Goal: Information Seeking & Learning: Learn about a topic

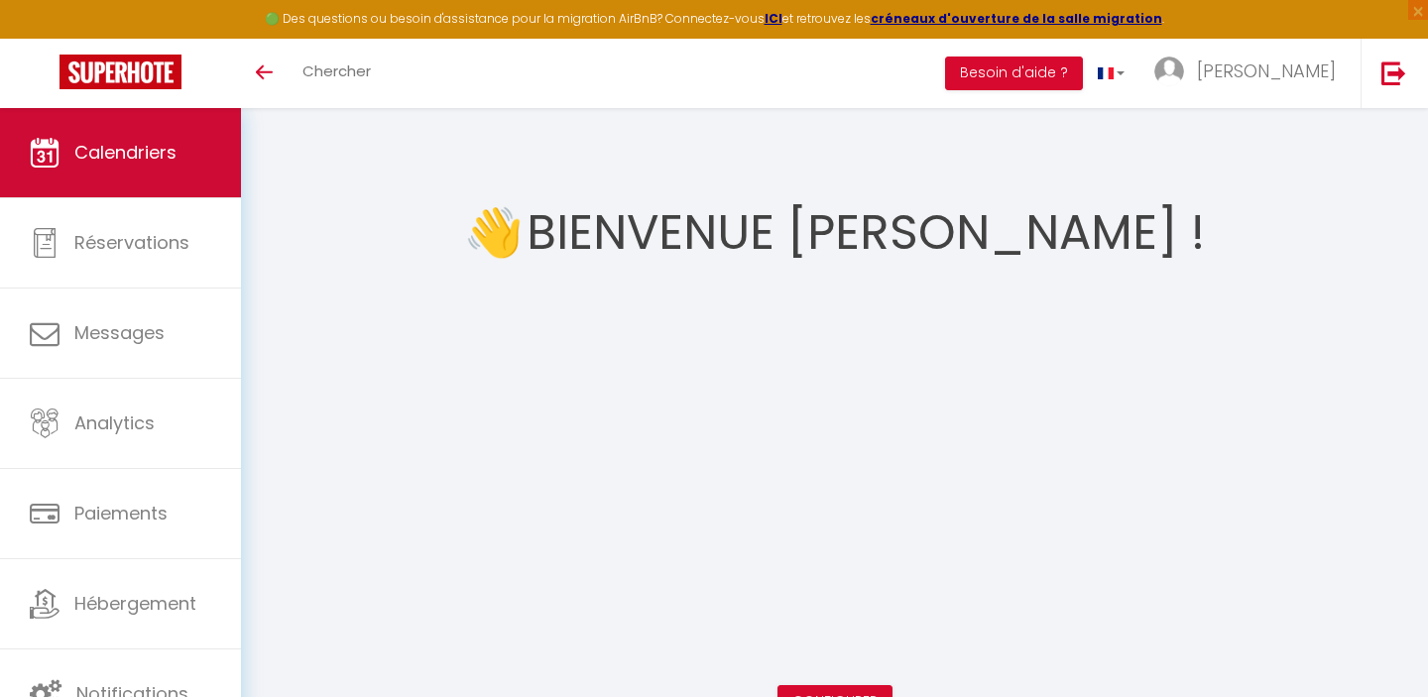
click at [137, 160] on span "Calendriers" at bounding box center [125, 152] width 102 height 25
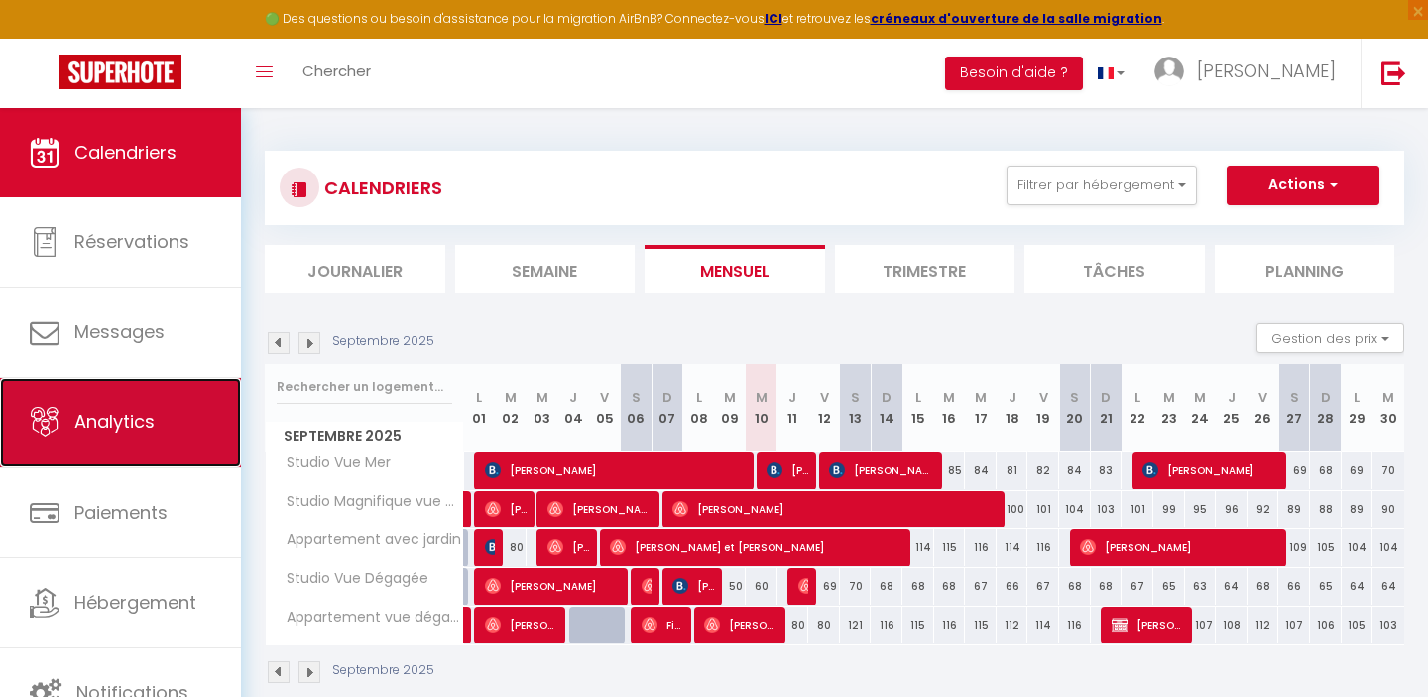
click at [105, 416] on span "Analytics" at bounding box center [114, 421] width 80 height 25
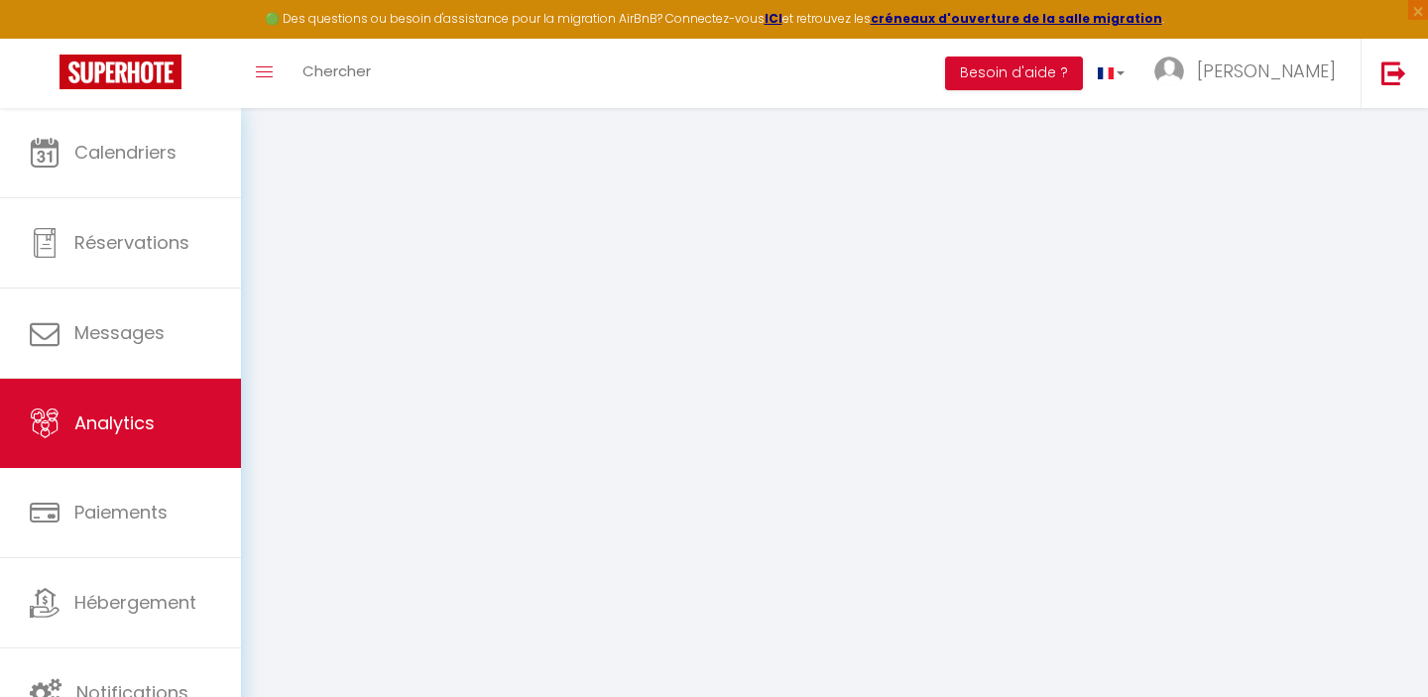
select select "2025"
select select "9"
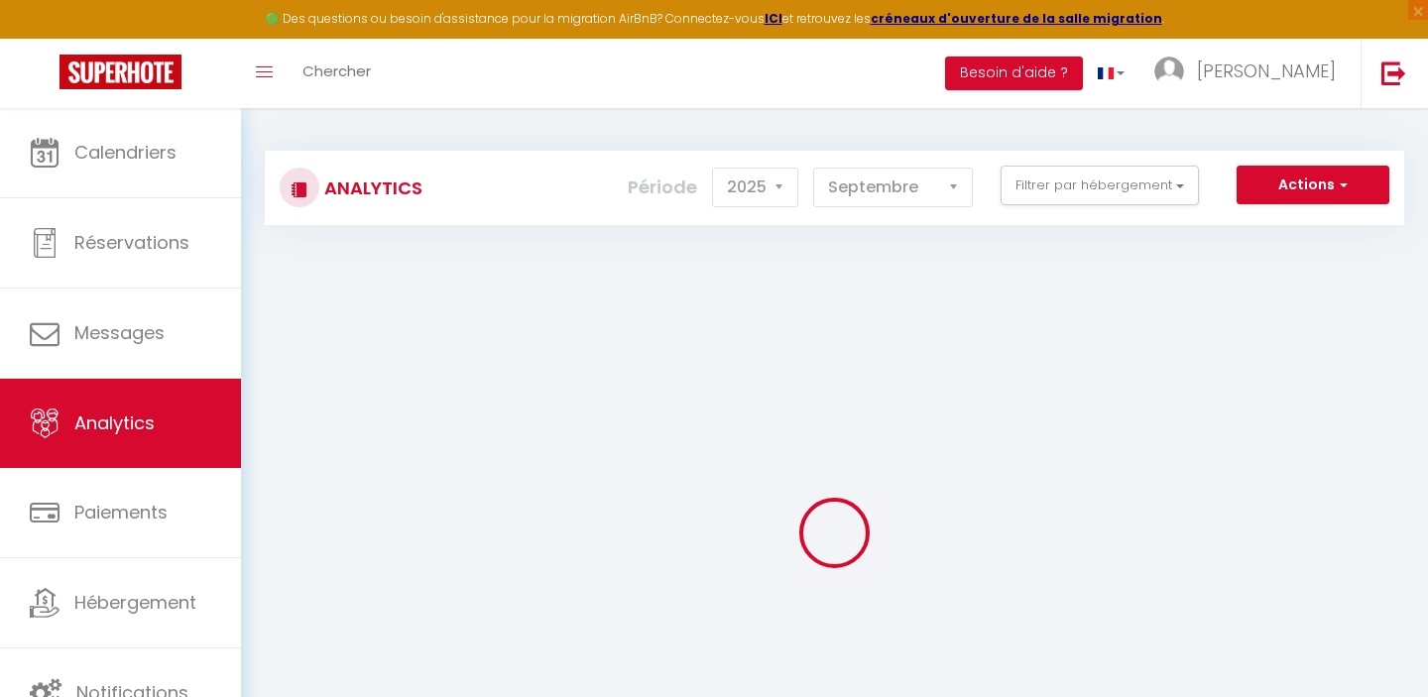
checkbox input "false"
checkbox Mer "false"
checkbox Dégagée "false"
checkbox dégagée "false"
checkbox Mer "false"
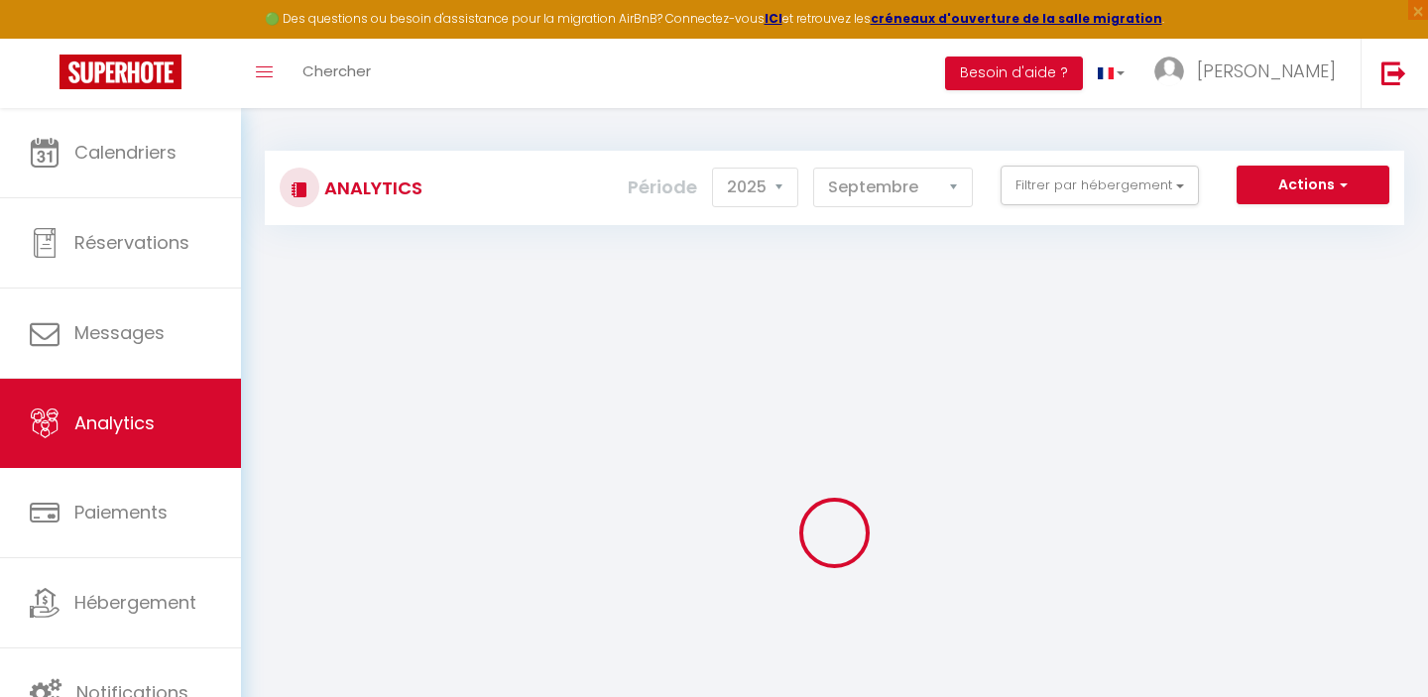
checkbox jardin "false"
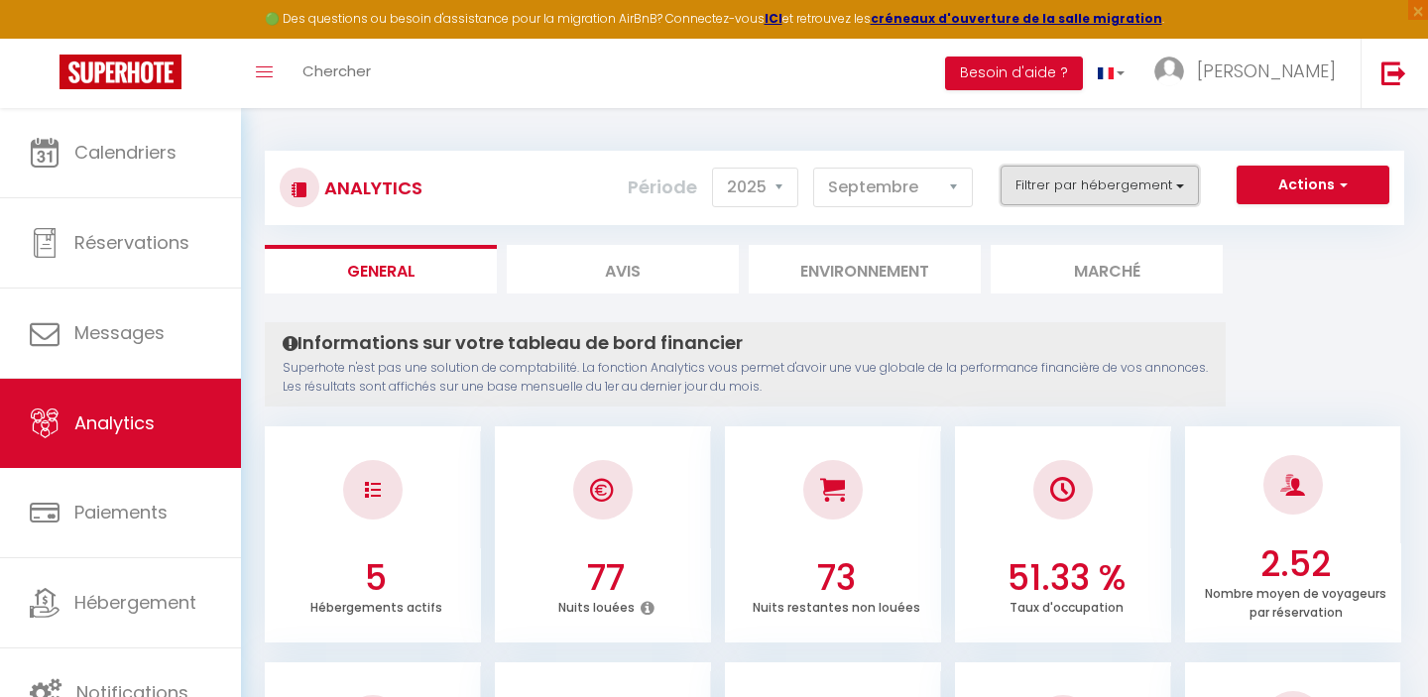
click at [1111, 195] on button "Filtrer par hébergement" at bounding box center [1099, 186] width 198 height 40
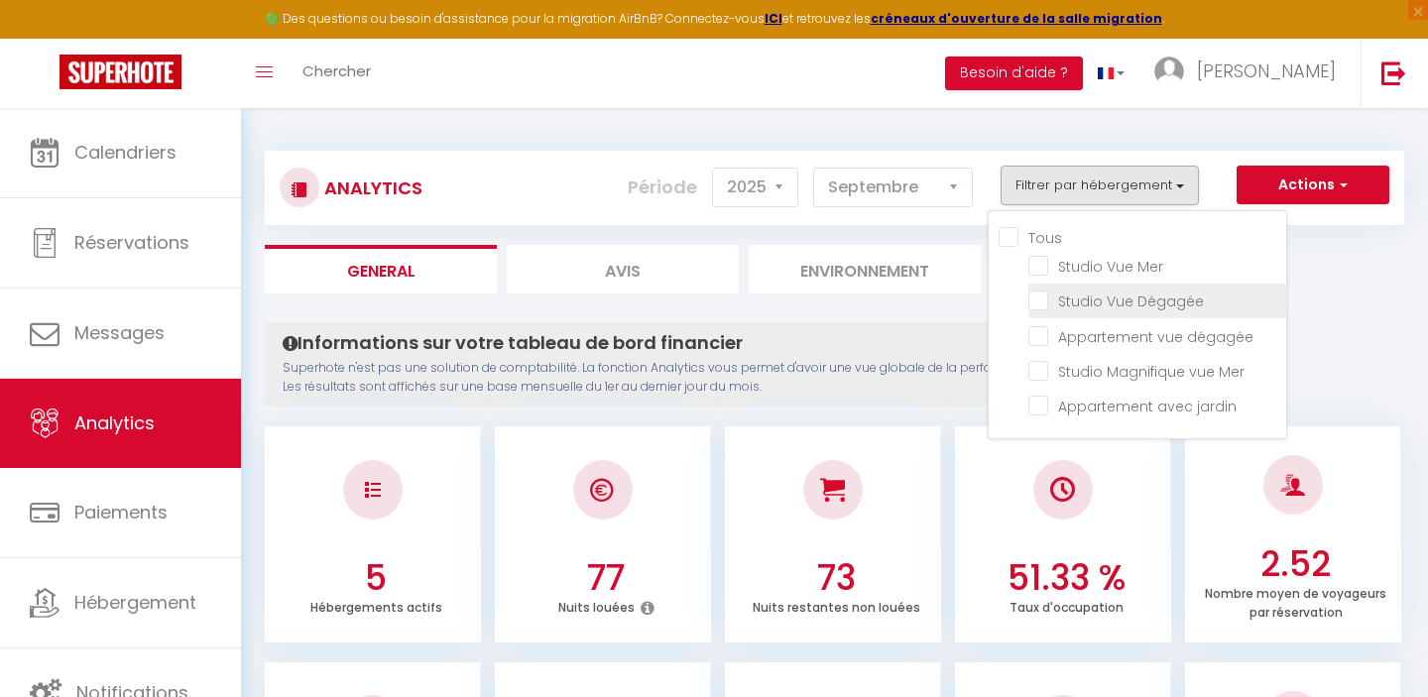
click at [1037, 303] on Dégagée "checkbox" at bounding box center [1157, 299] width 258 height 20
checkbox Dégagée "true"
checkbox Mer "false"
checkbox dégagée "false"
checkbox Mer "false"
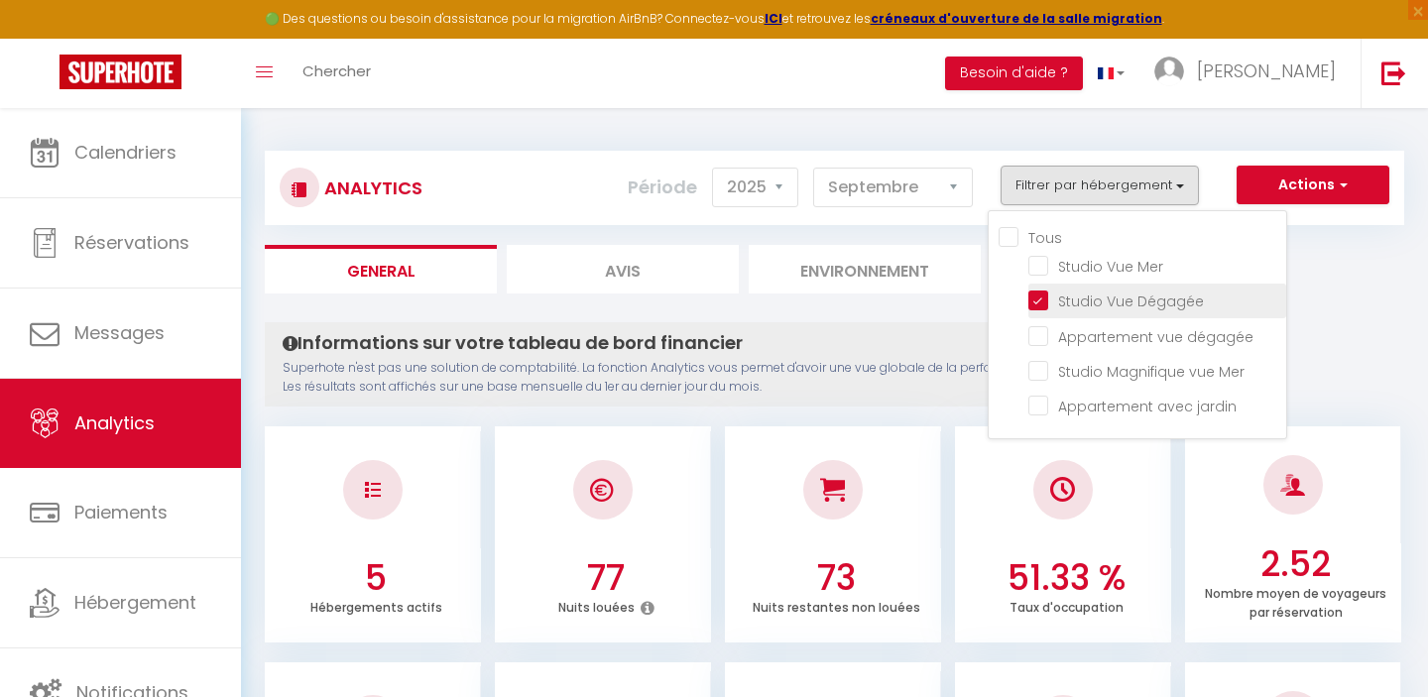
checkbox jardin "false"
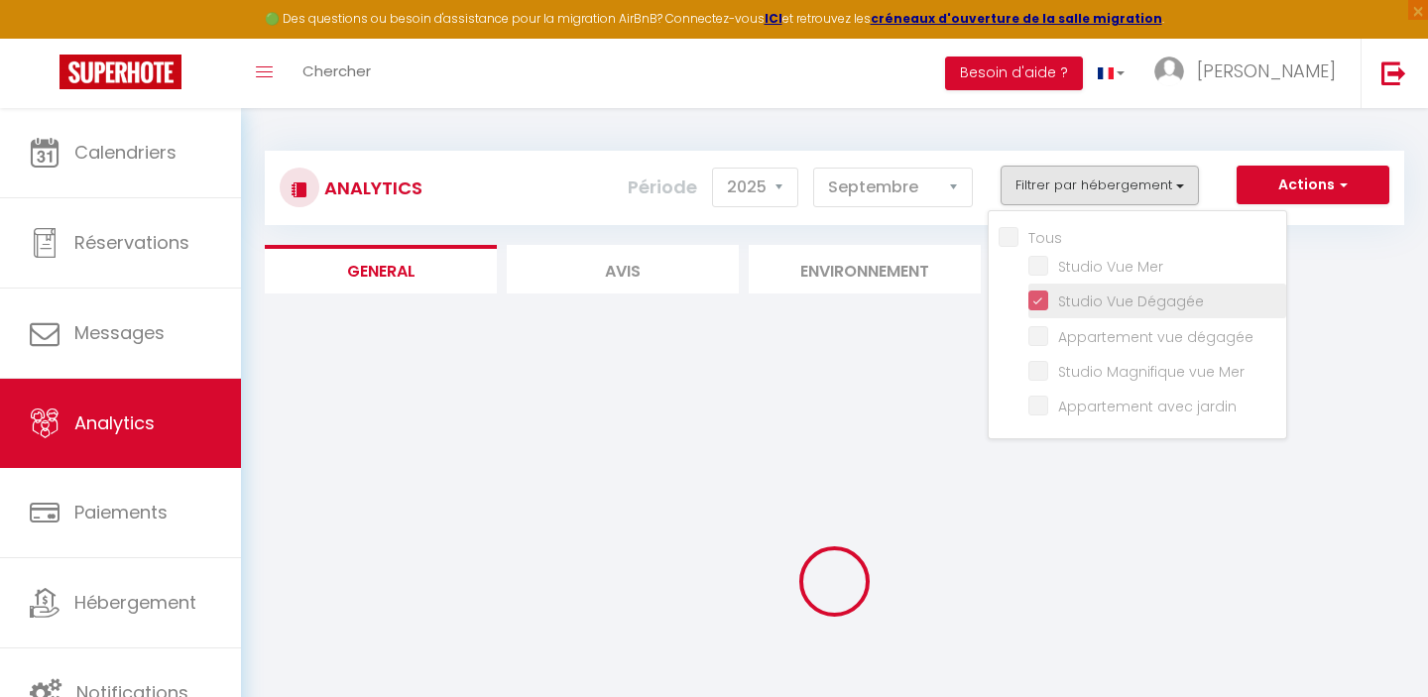
checkbox Mer "false"
checkbox dégagée "false"
checkbox Mer "false"
checkbox jardin "false"
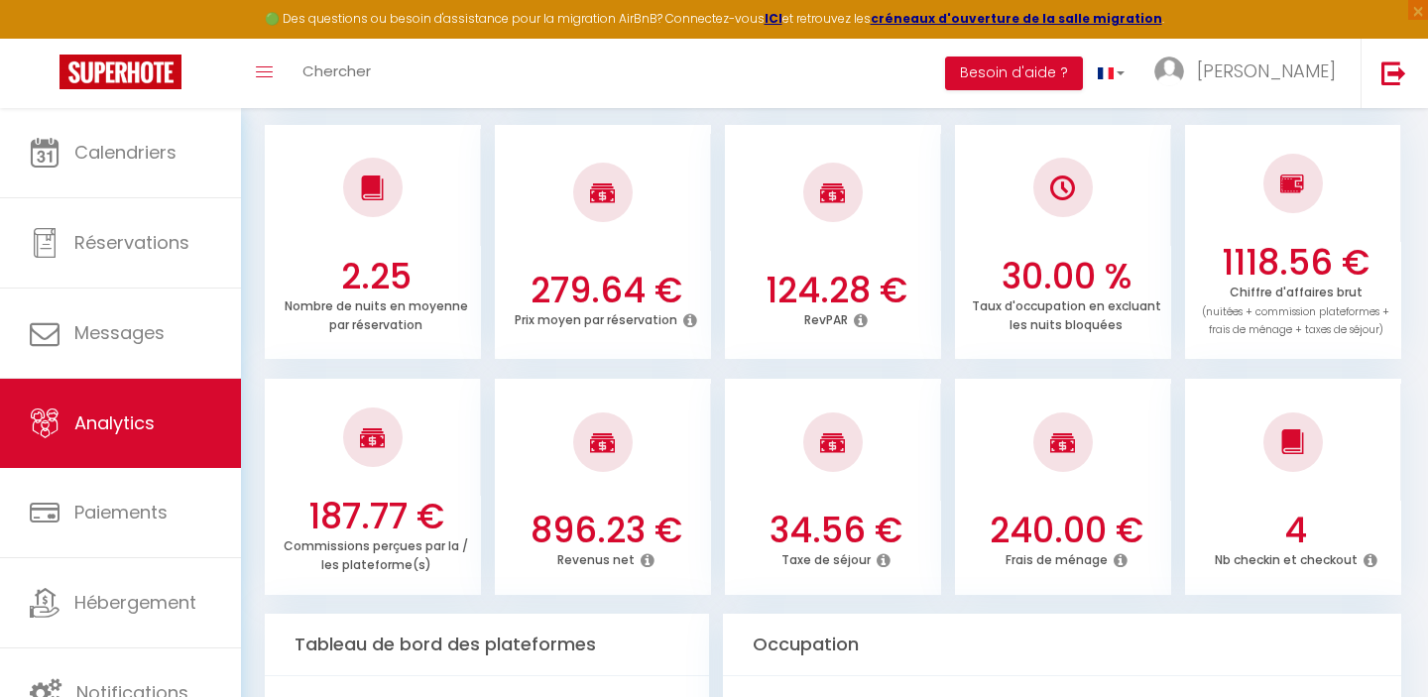
scroll to position [538, 0]
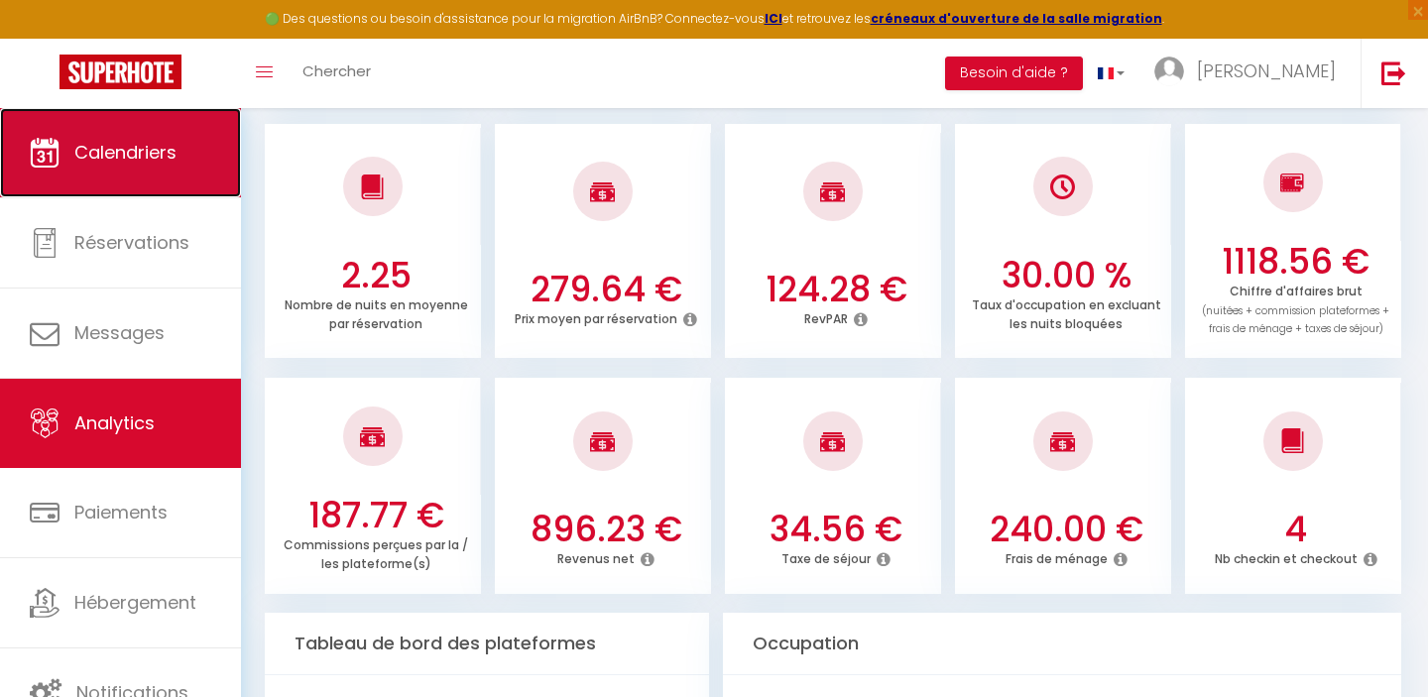
click at [122, 130] on link "Calendriers" at bounding box center [120, 152] width 241 height 89
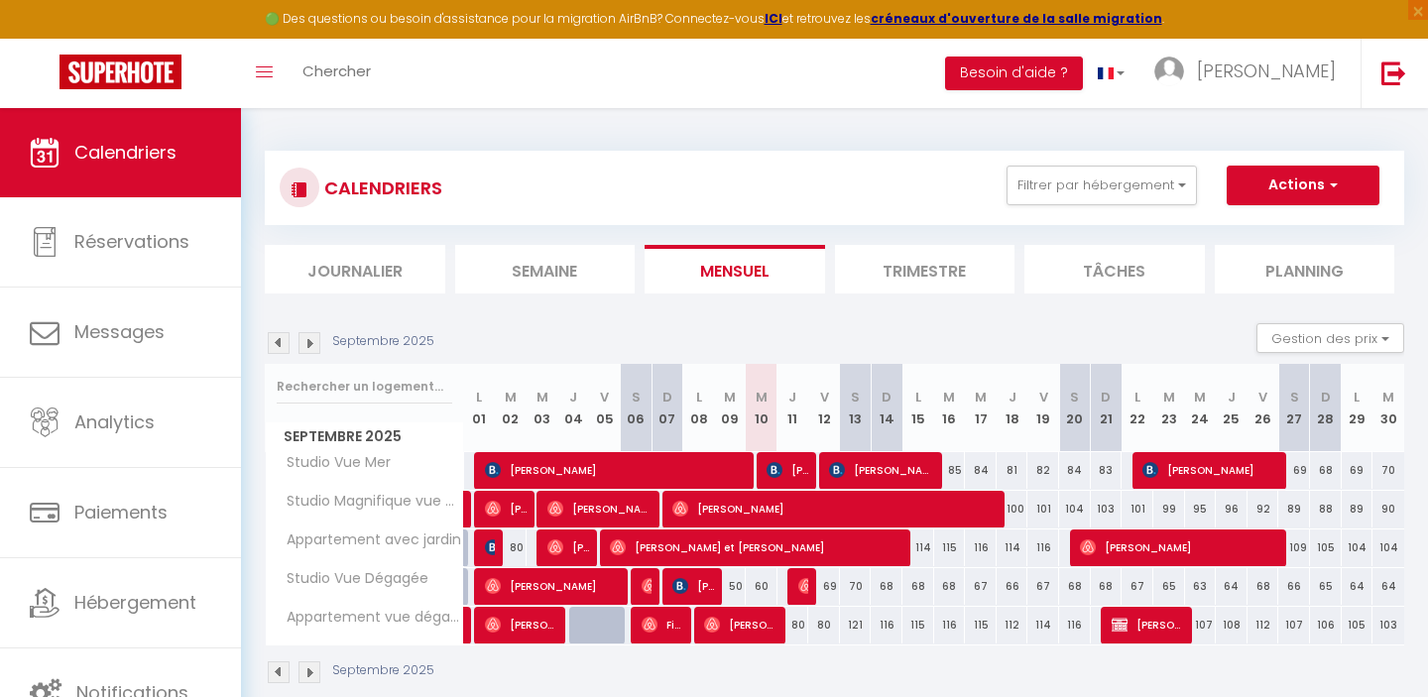
click at [796, 590] on div at bounding box center [803, 587] width 32 height 38
click at [803, 586] on img at bounding box center [806, 586] width 16 height 16
select select "OK"
select select "0"
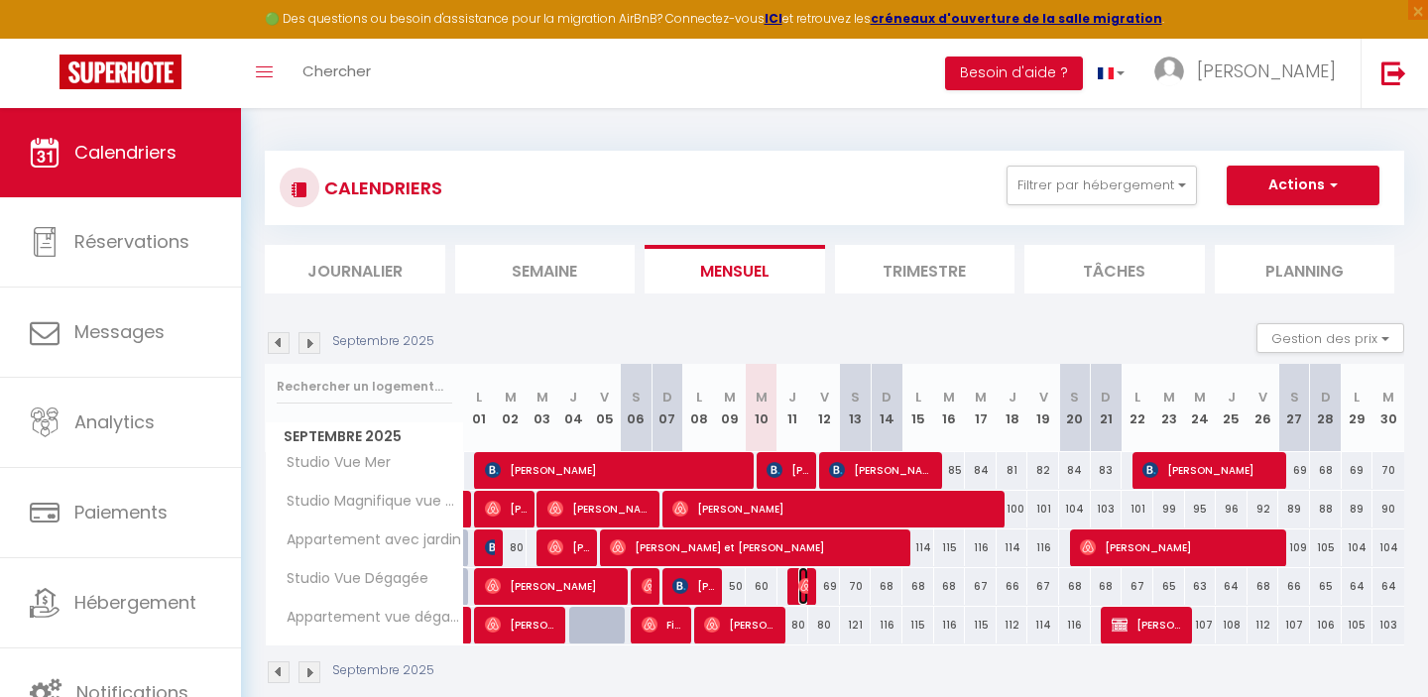
select select "0"
select select "1"
select select
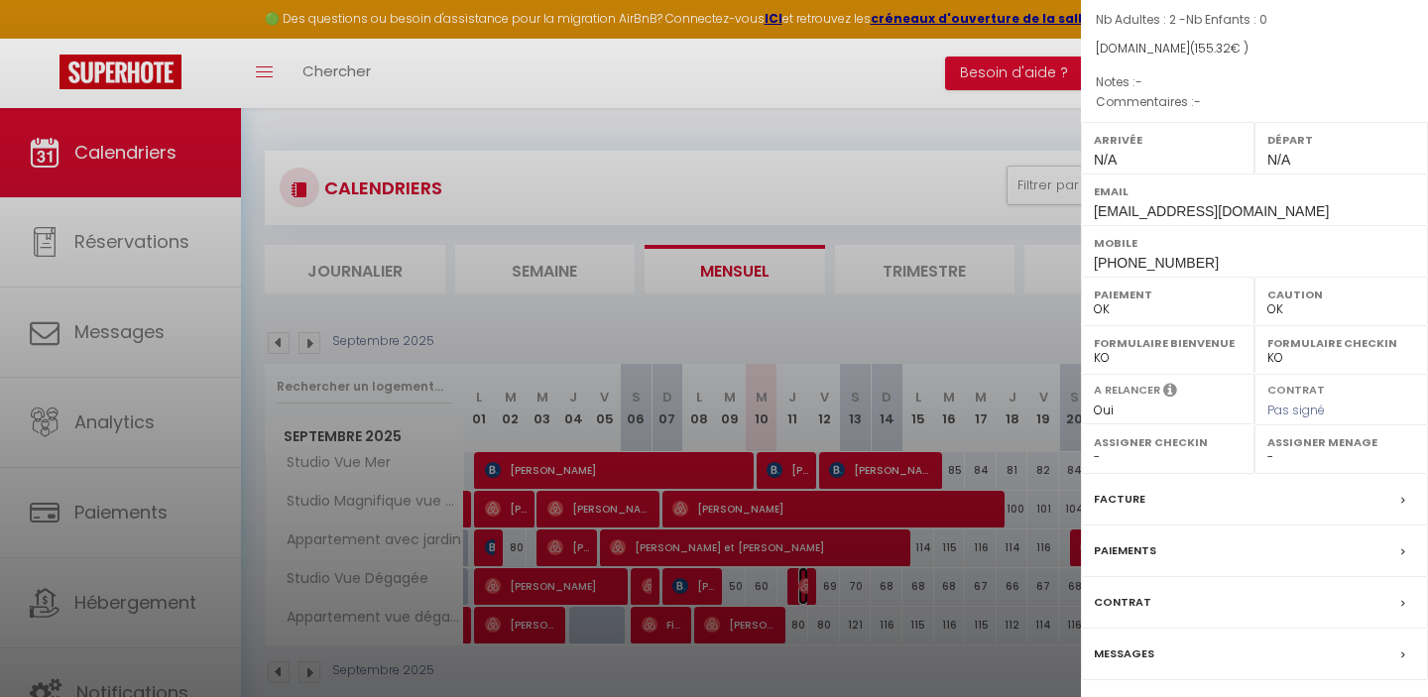
scroll to position [227, 0]
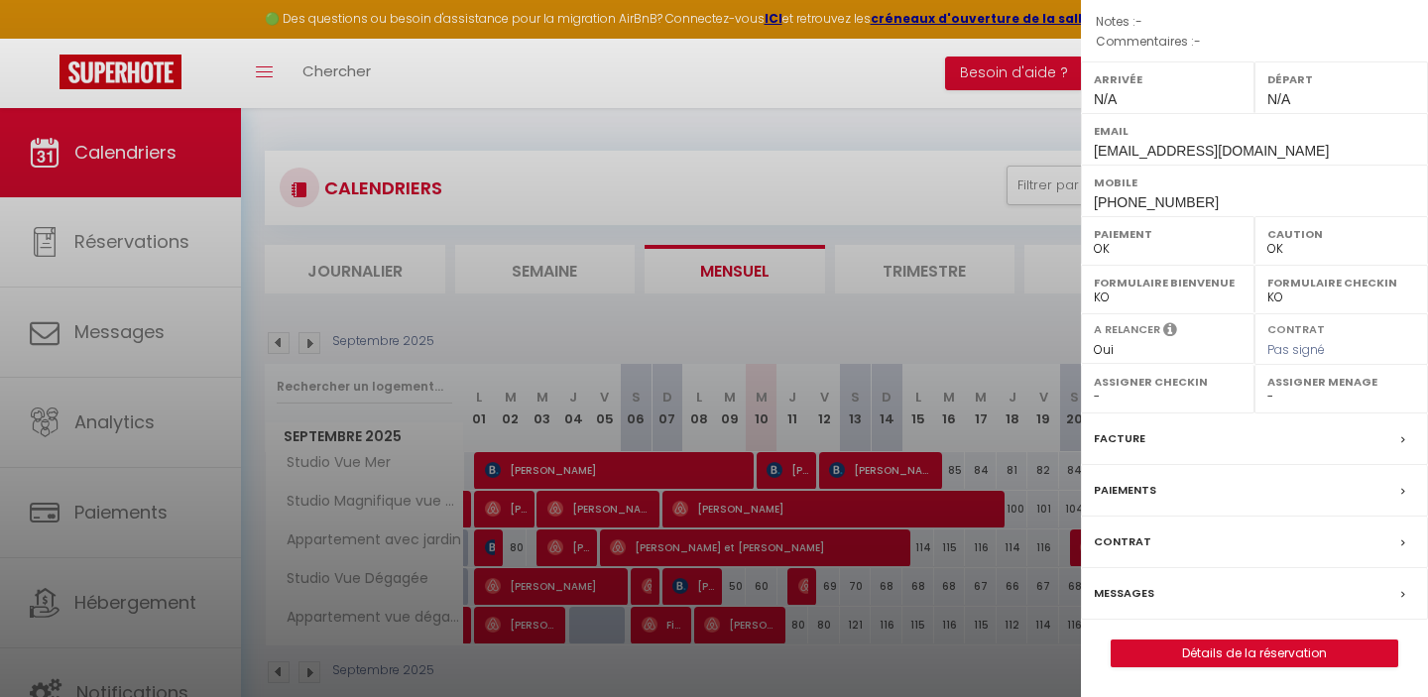
click at [1130, 434] on label "Facture" at bounding box center [1120, 438] width 52 height 21
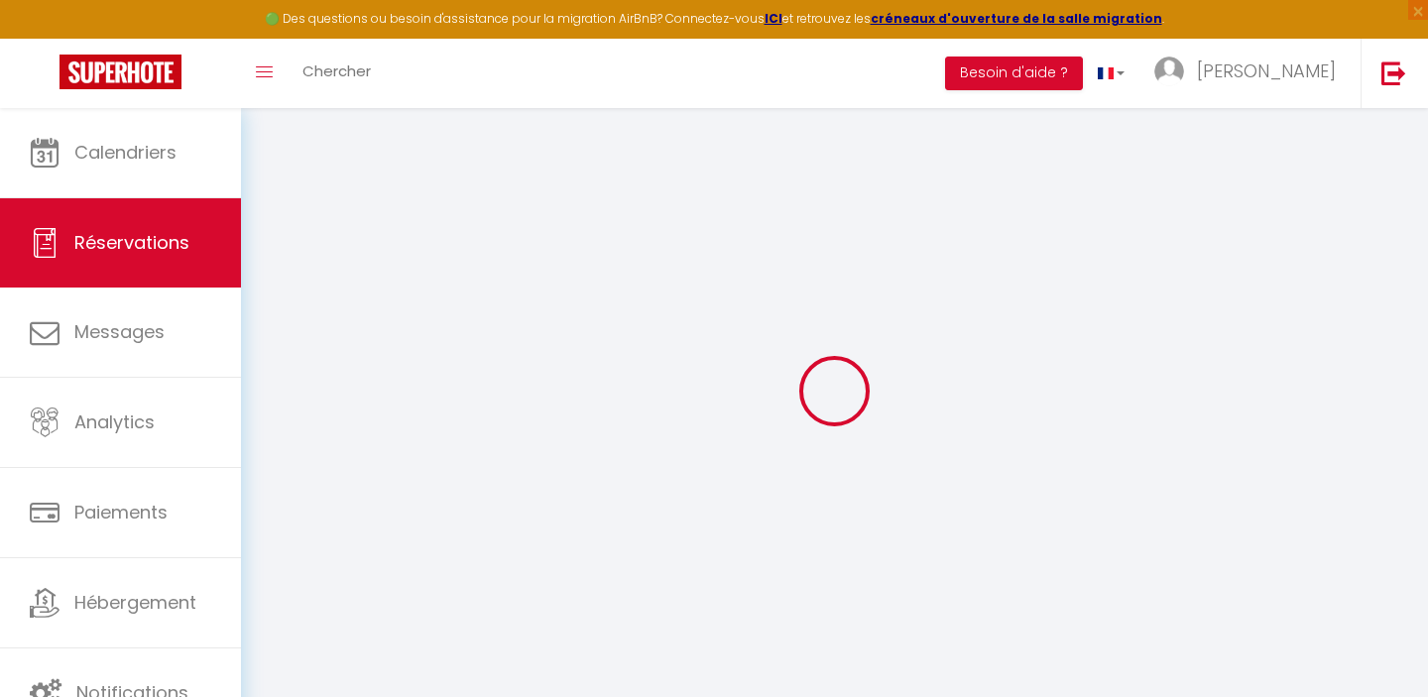
select select "cleaning"
select select "taxes"
select select
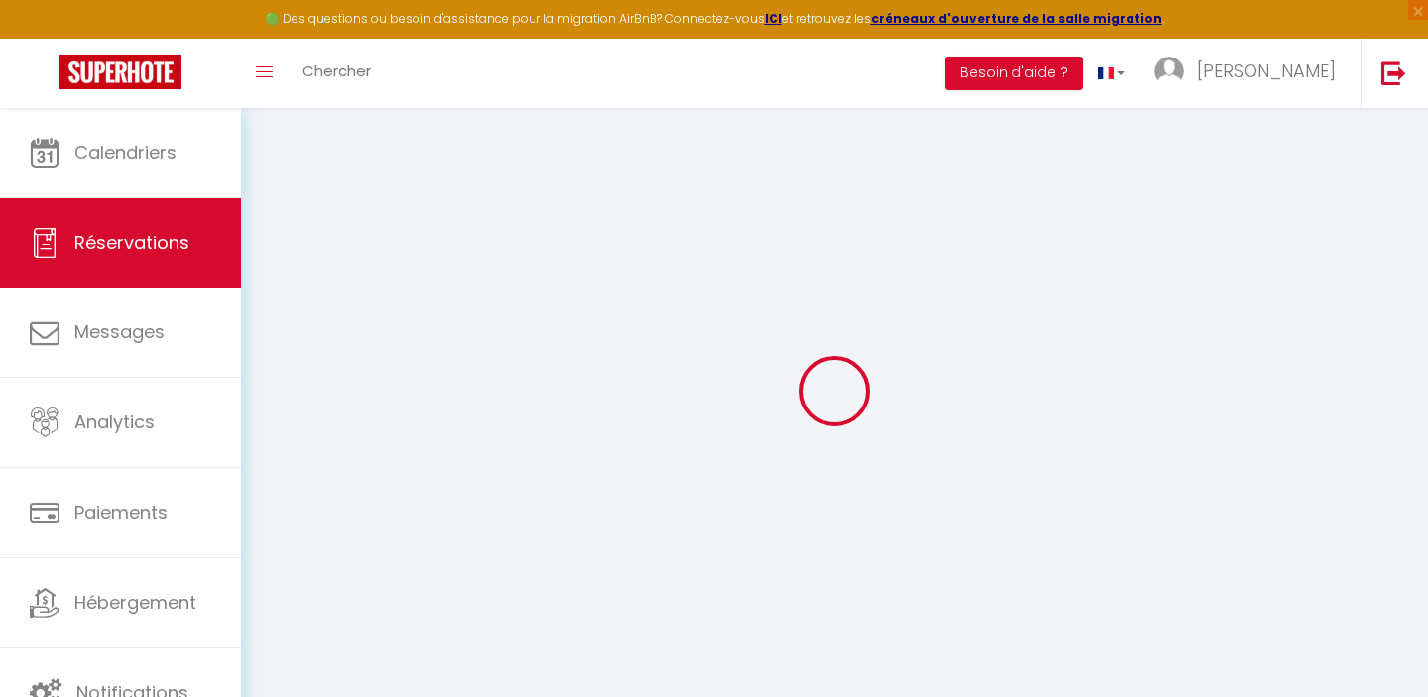
checkbox input "false"
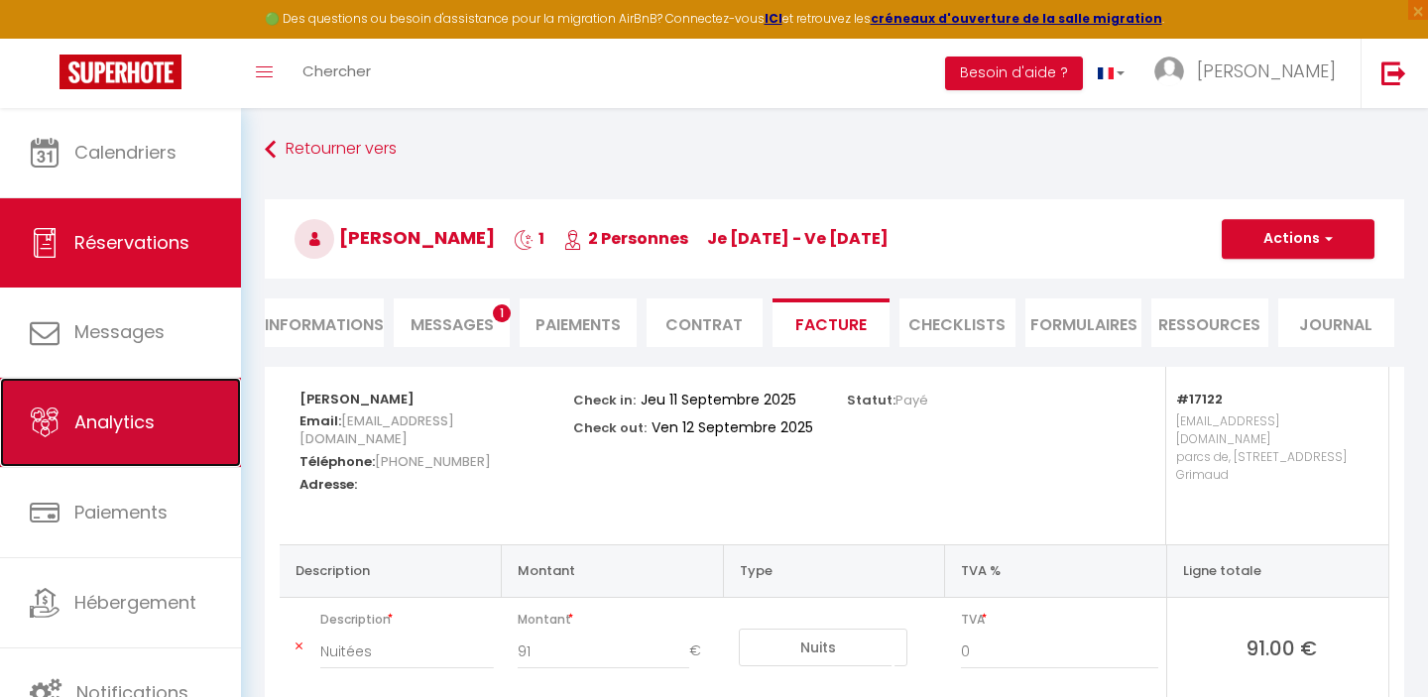
click at [127, 414] on span "Analytics" at bounding box center [114, 421] width 80 height 25
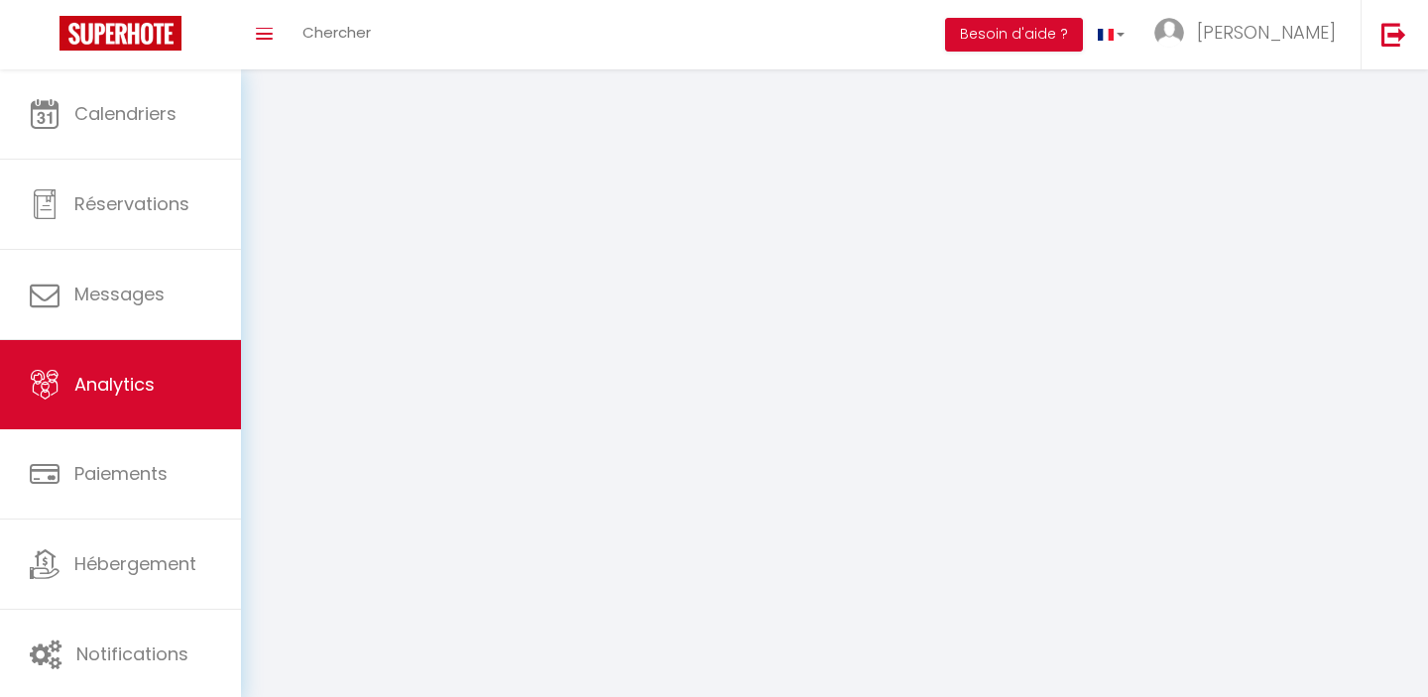
select select "2025"
select select "9"
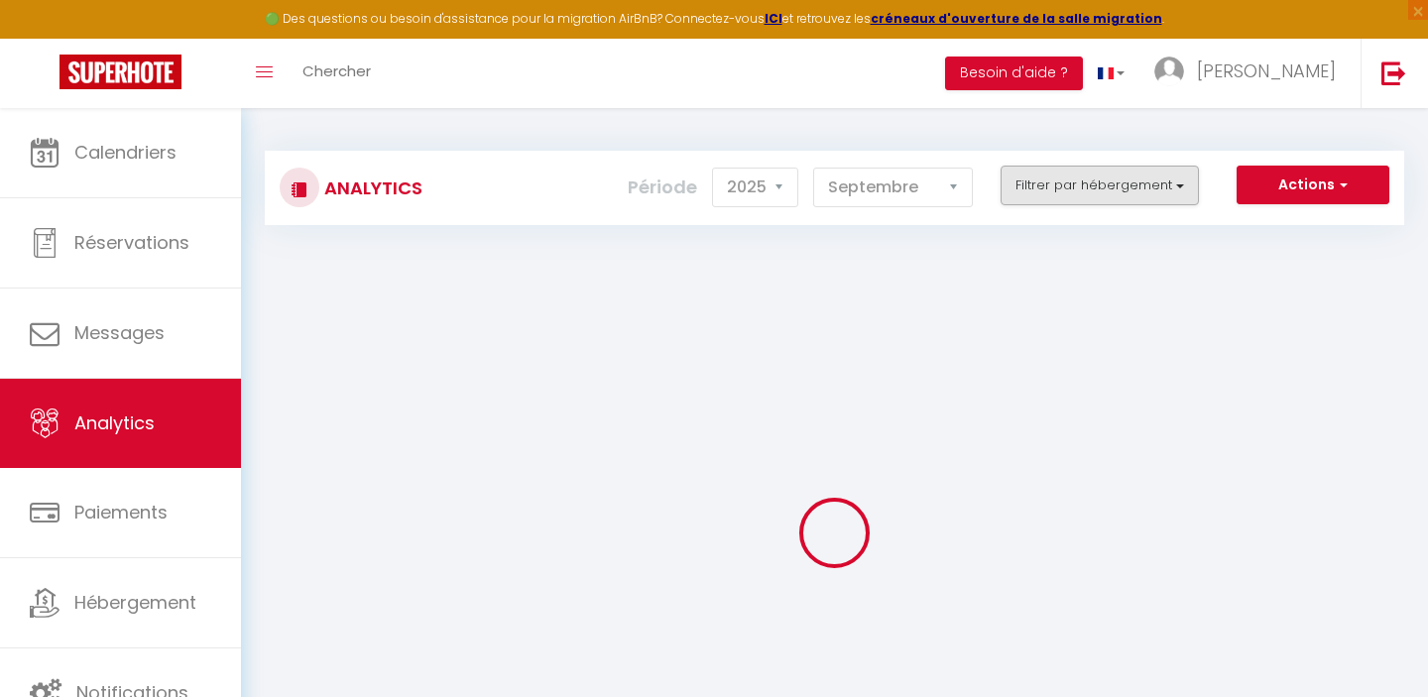
checkbox input "false"
checkbox Mer "false"
checkbox Dégagée "false"
checkbox dégagée "false"
checkbox Mer "false"
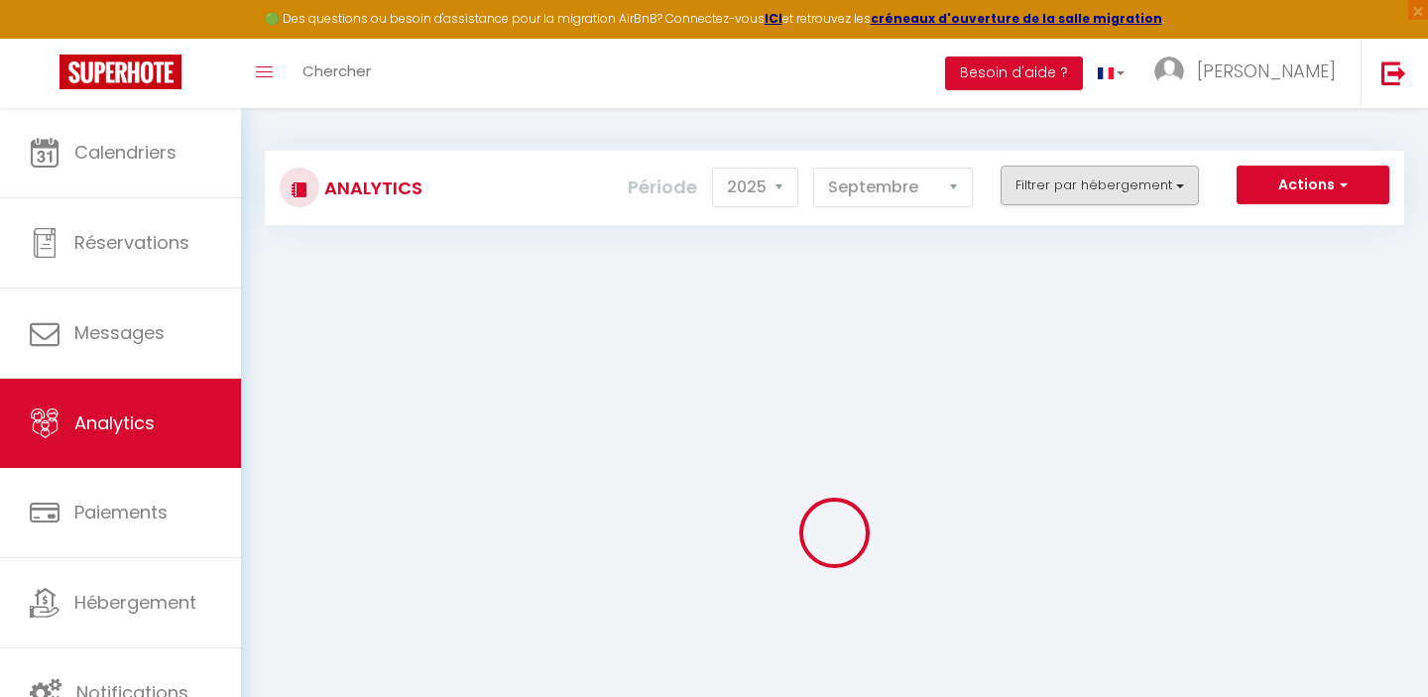
checkbox jardin "false"
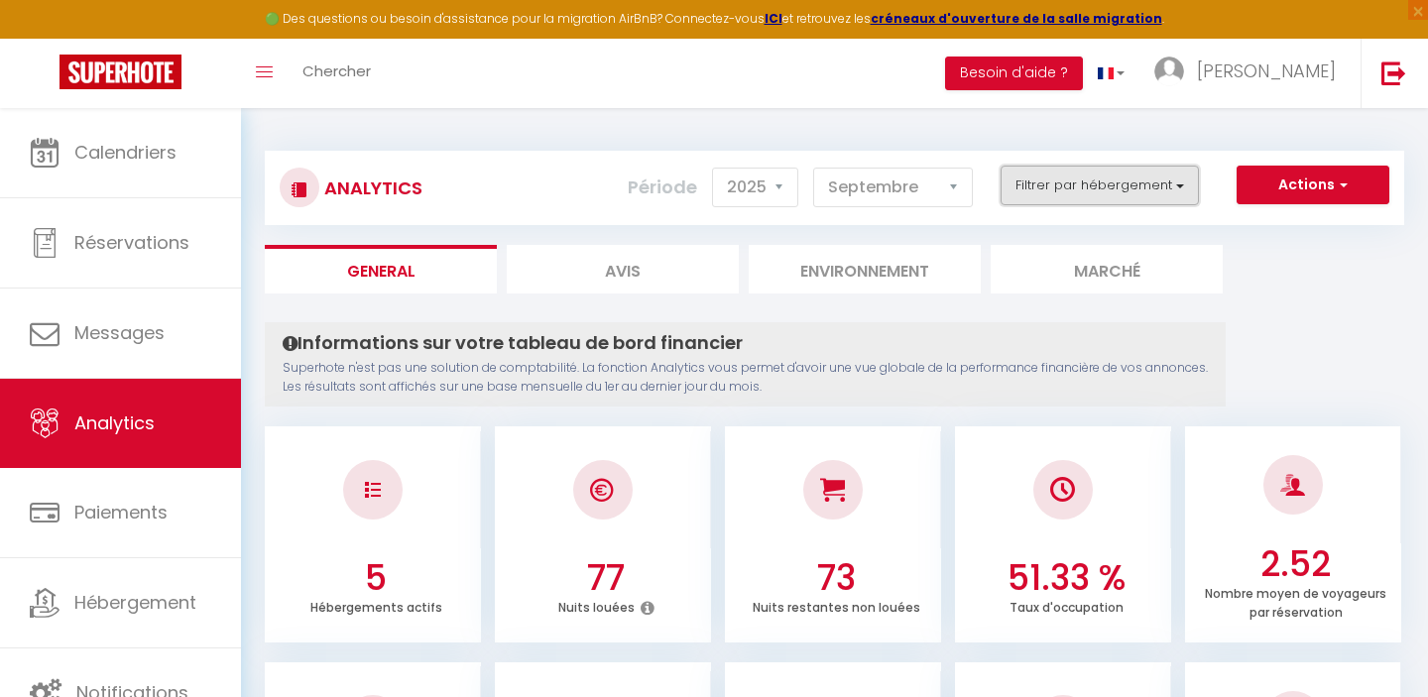
click at [1095, 179] on button "Filtrer par hébergement" at bounding box center [1099, 186] width 198 height 40
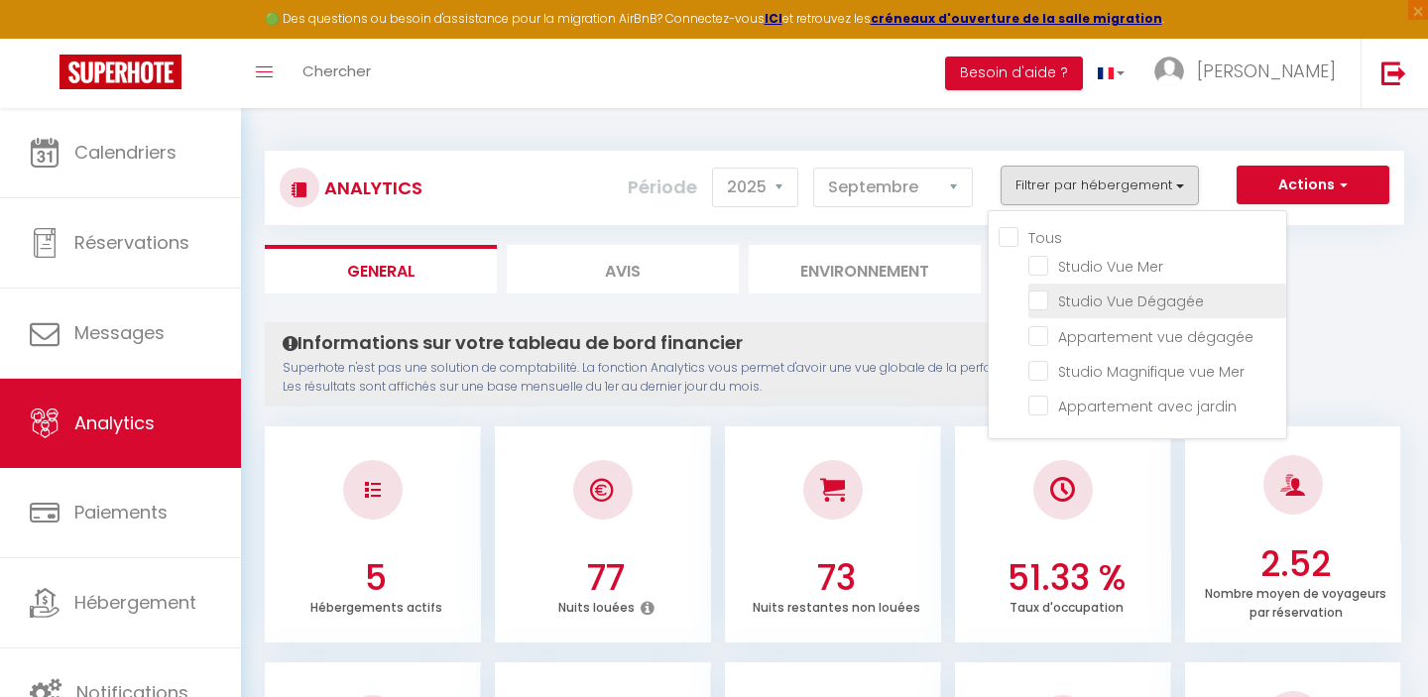
click at [1040, 305] on Dégagée "checkbox" at bounding box center [1157, 299] width 258 height 20
checkbox Dégagée "true"
checkbox Mer "false"
checkbox dégagée "false"
checkbox Mer "false"
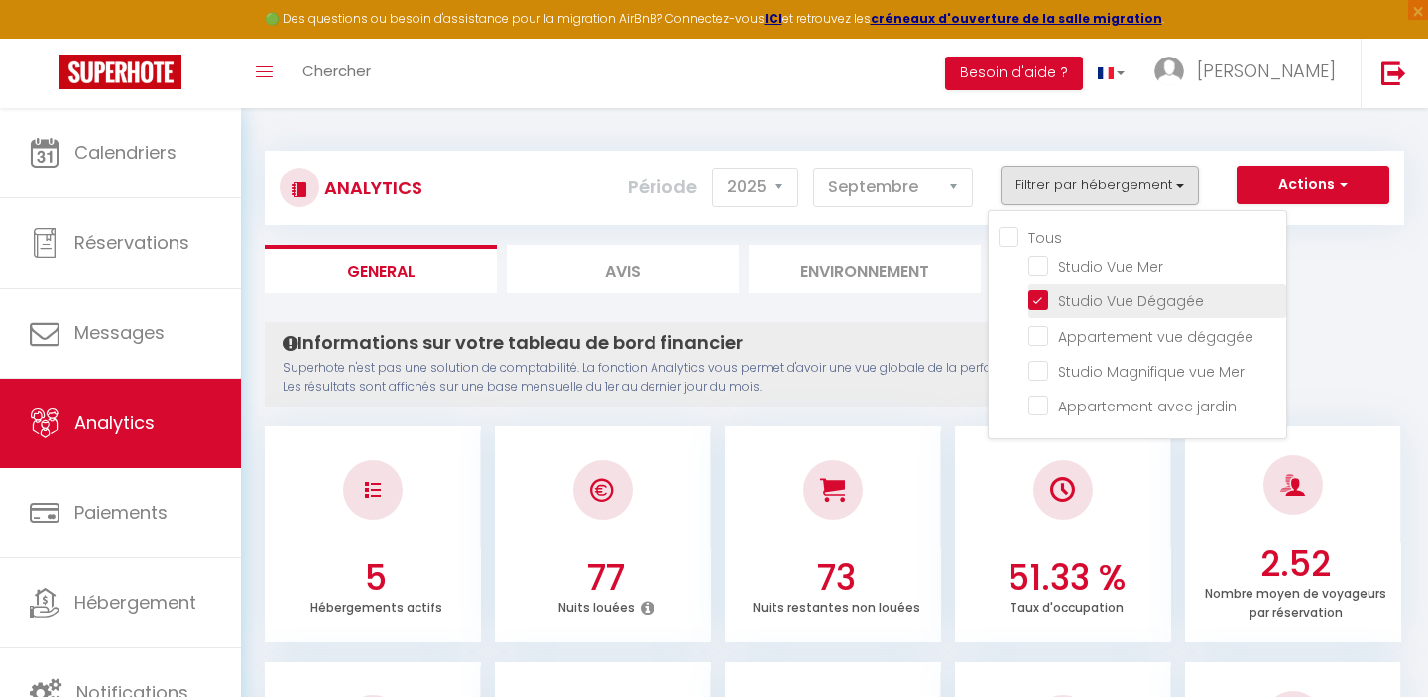
checkbox jardin "false"
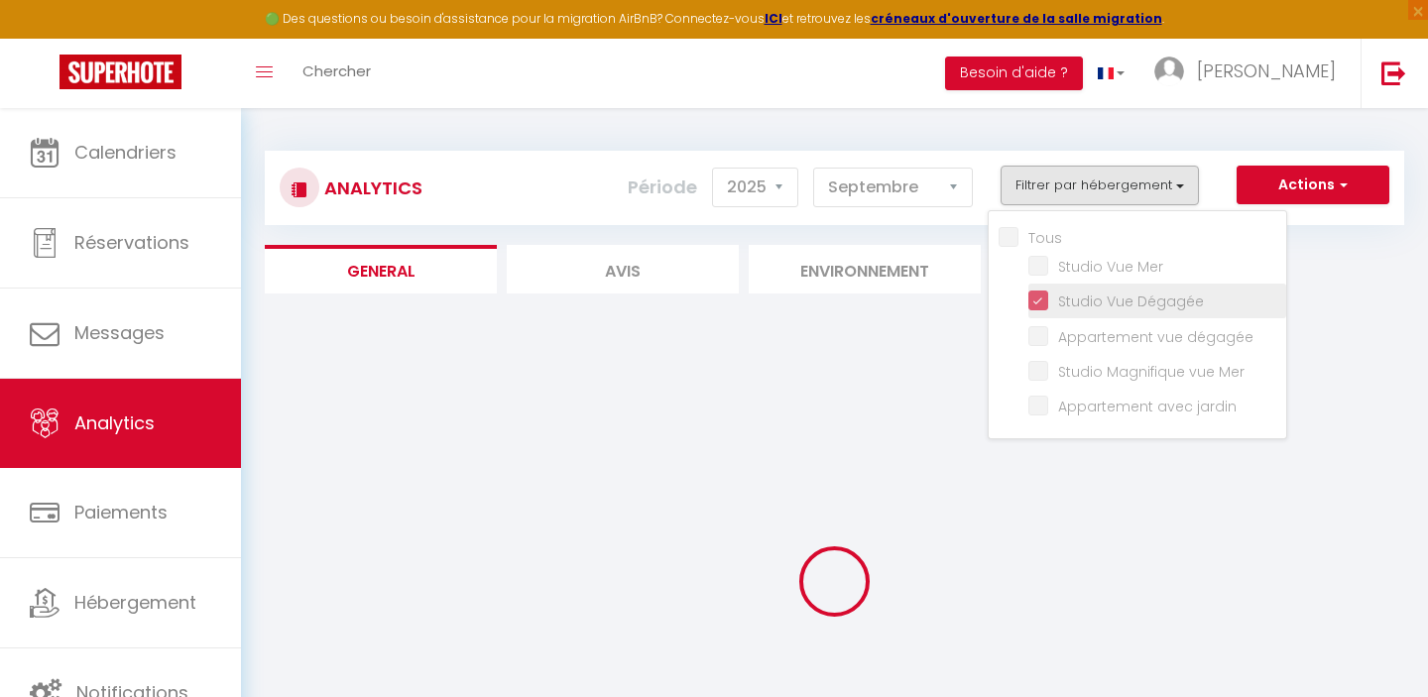
checkbox Mer "false"
checkbox dégagée "false"
checkbox Mer "false"
checkbox jardin "false"
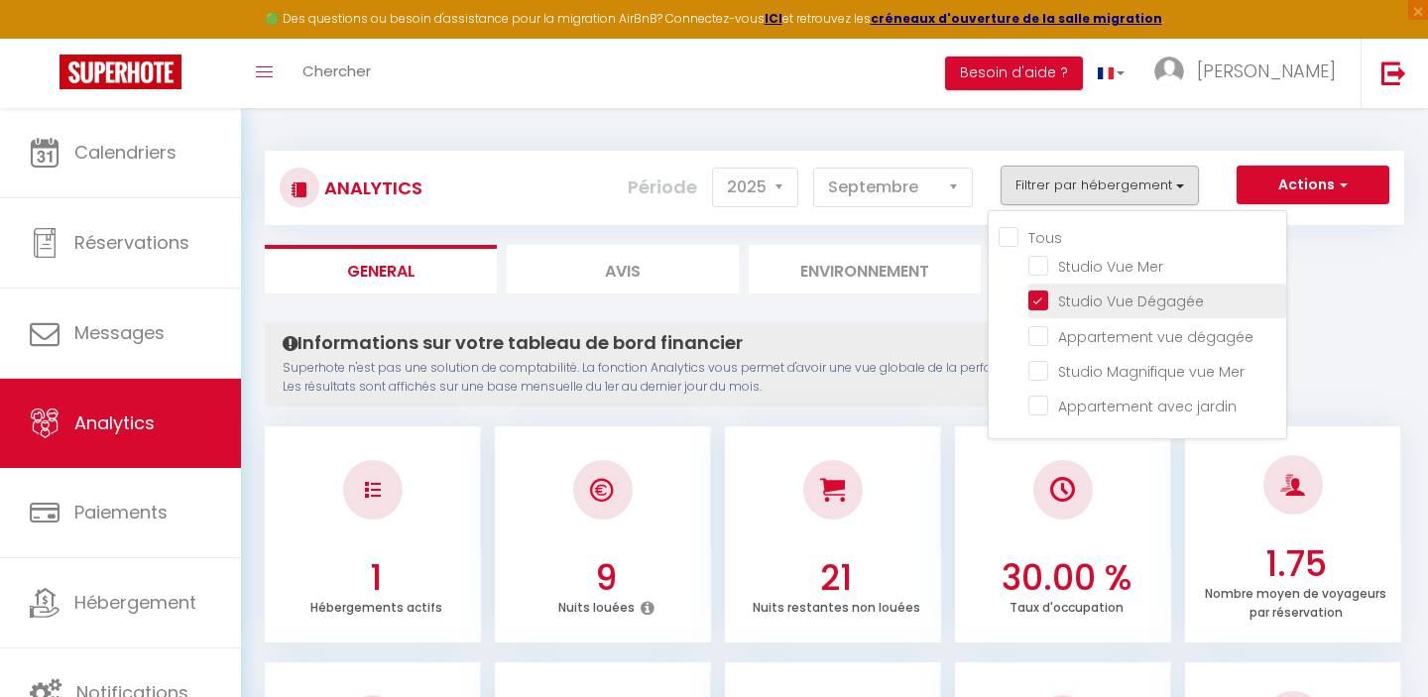
click at [1037, 298] on Dégagée "checkbox" at bounding box center [1157, 299] width 258 height 20
checkbox Dégagée "false"
checkbox Mer "false"
checkbox dégagée "false"
checkbox Mer "false"
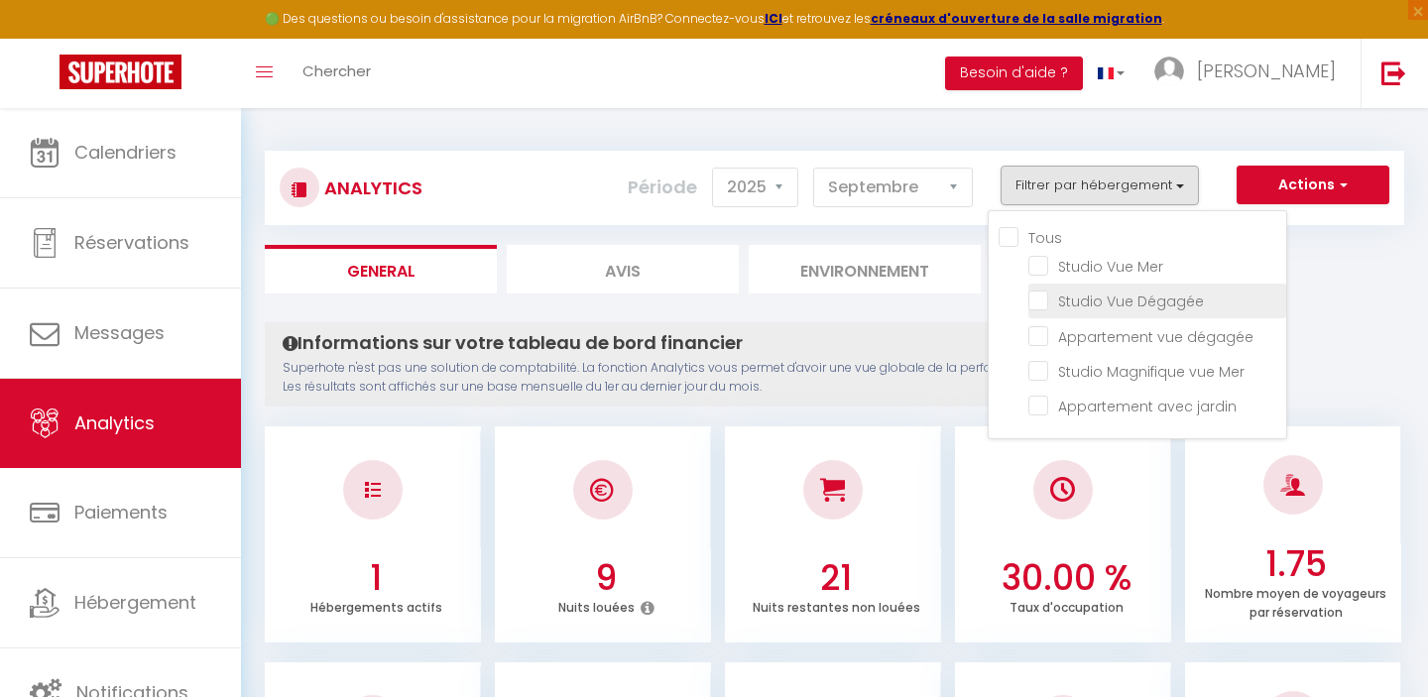
checkbox jardin "false"
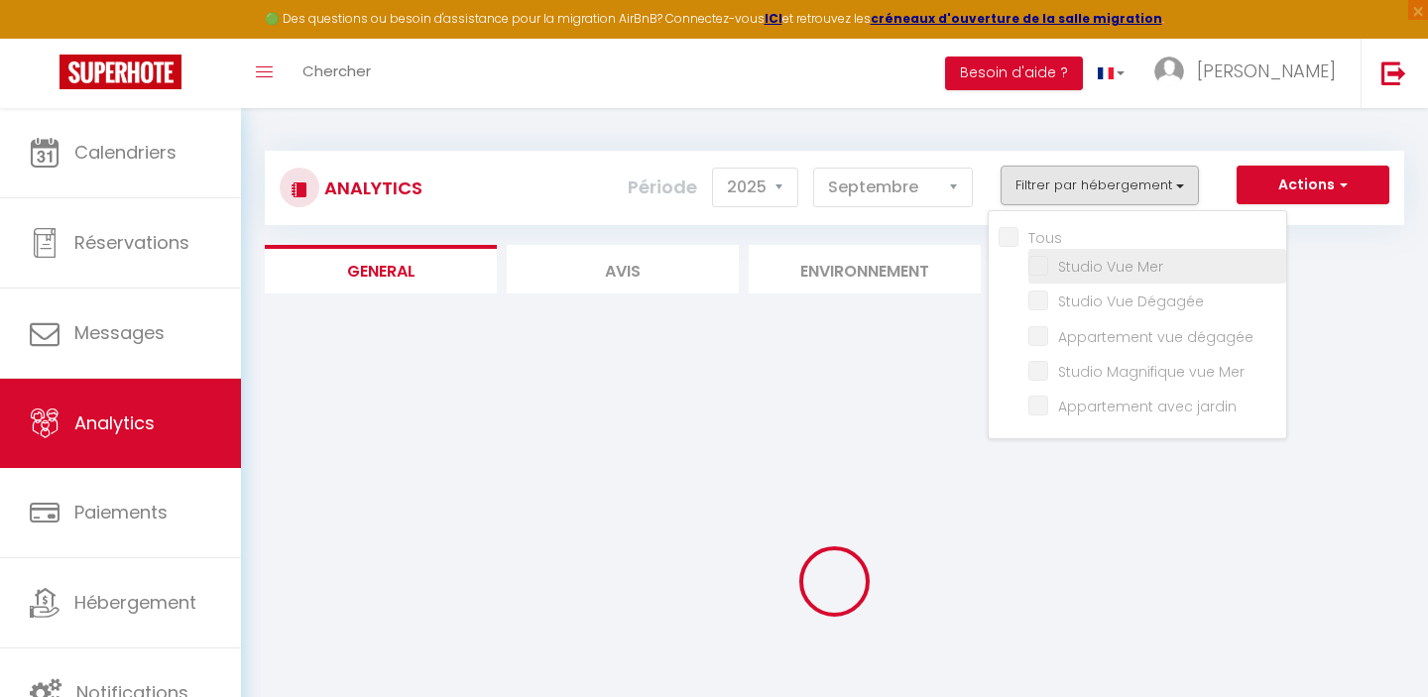
checkbox Mer "false"
checkbox dégagée "false"
checkbox Mer "false"
checkbox jardin "false"
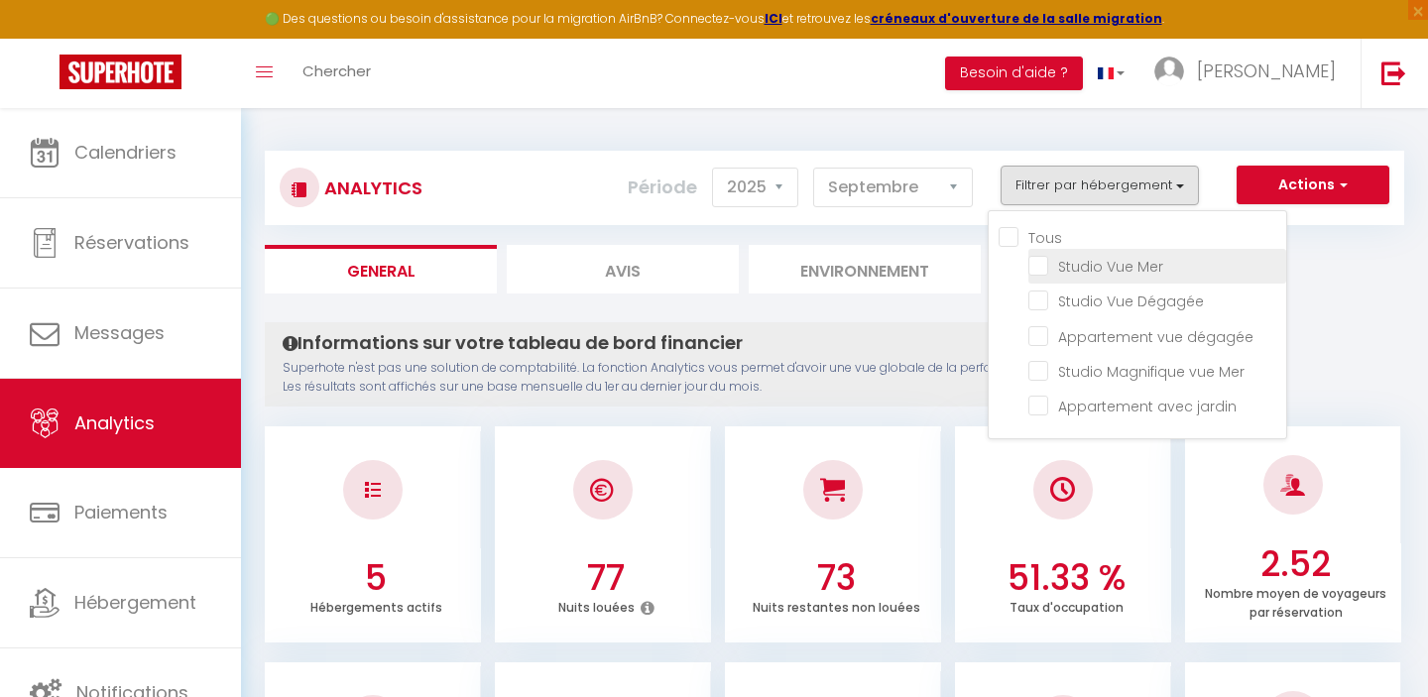
click at [1041, 269] on Mer "checkbox" at bounding box center [1157, 265] width 258 height 20
checkbox Mer "true"
checkbox dégagée "false"
checkbox Mer "false"
checkbox jardin "false"
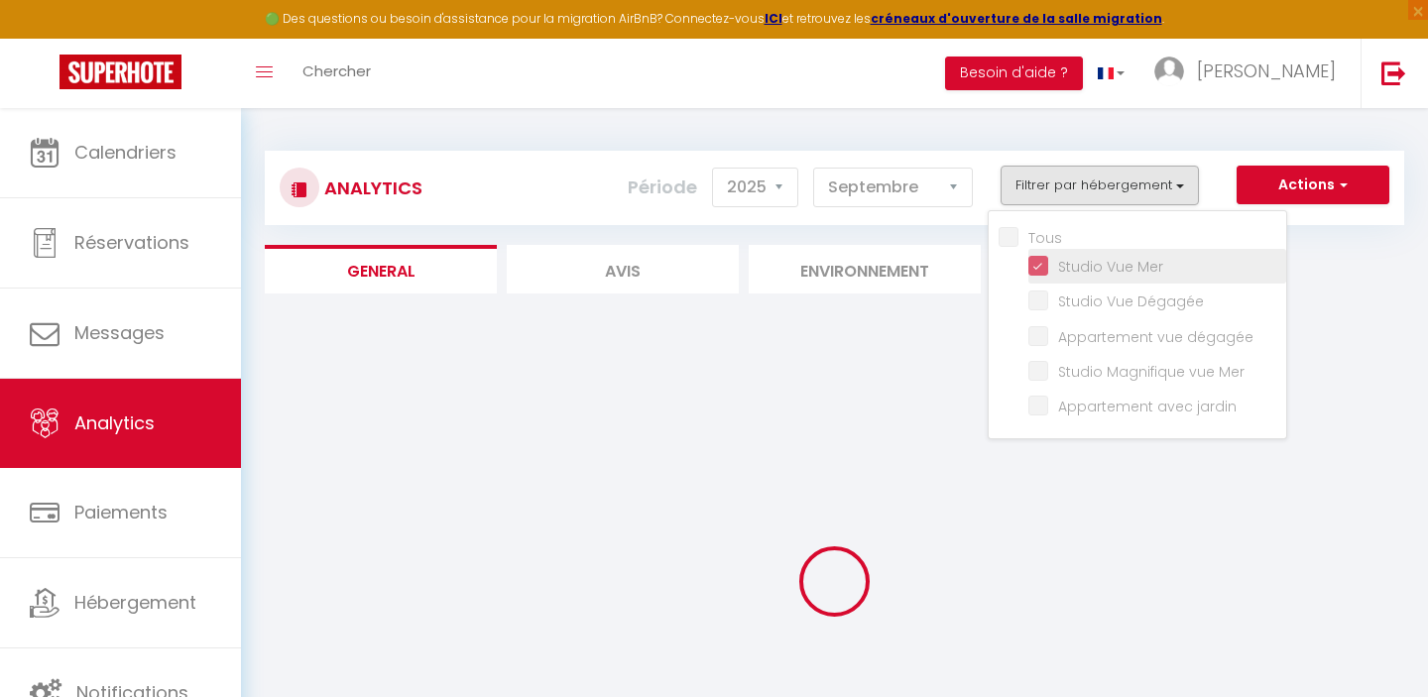
checkbox dégagée "false"
checkbox Mer "false"
checkbox jardin "false"
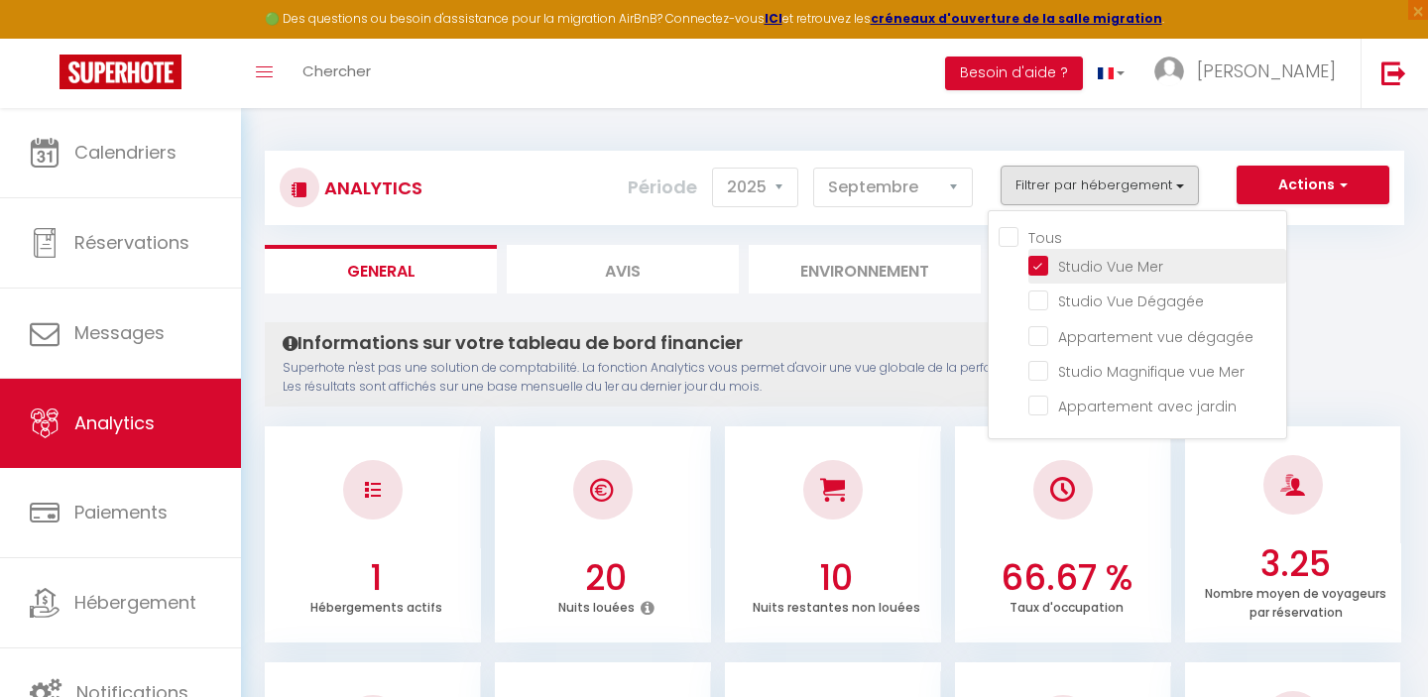
click at [1038, 261] on Mer "checkbox" at bounding box center [1157, 265] width 258 height 20
checkbox Mer "false"
checkbox dégagée "false"
checkbox Mer "false"
checkbox jardin "false"
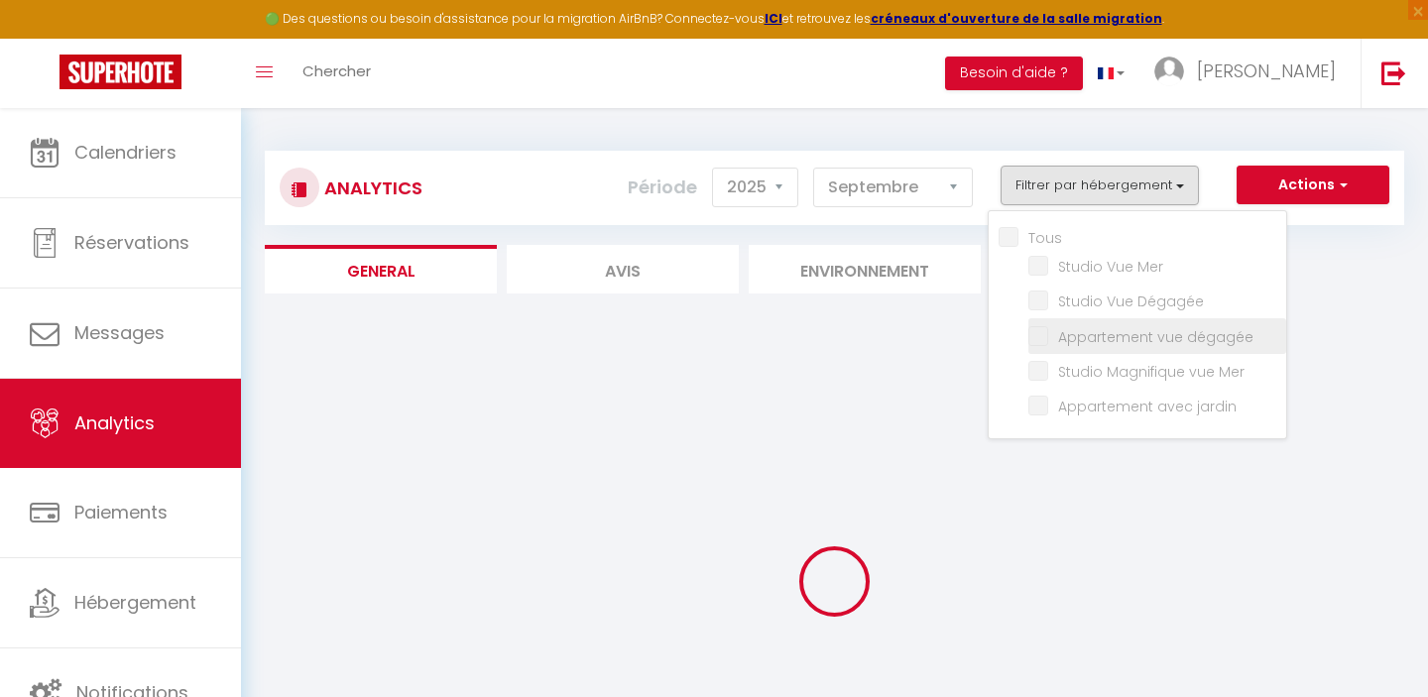
checkbox dégagée "false"
checkbox Mer "false"
checkbox jardin "false"
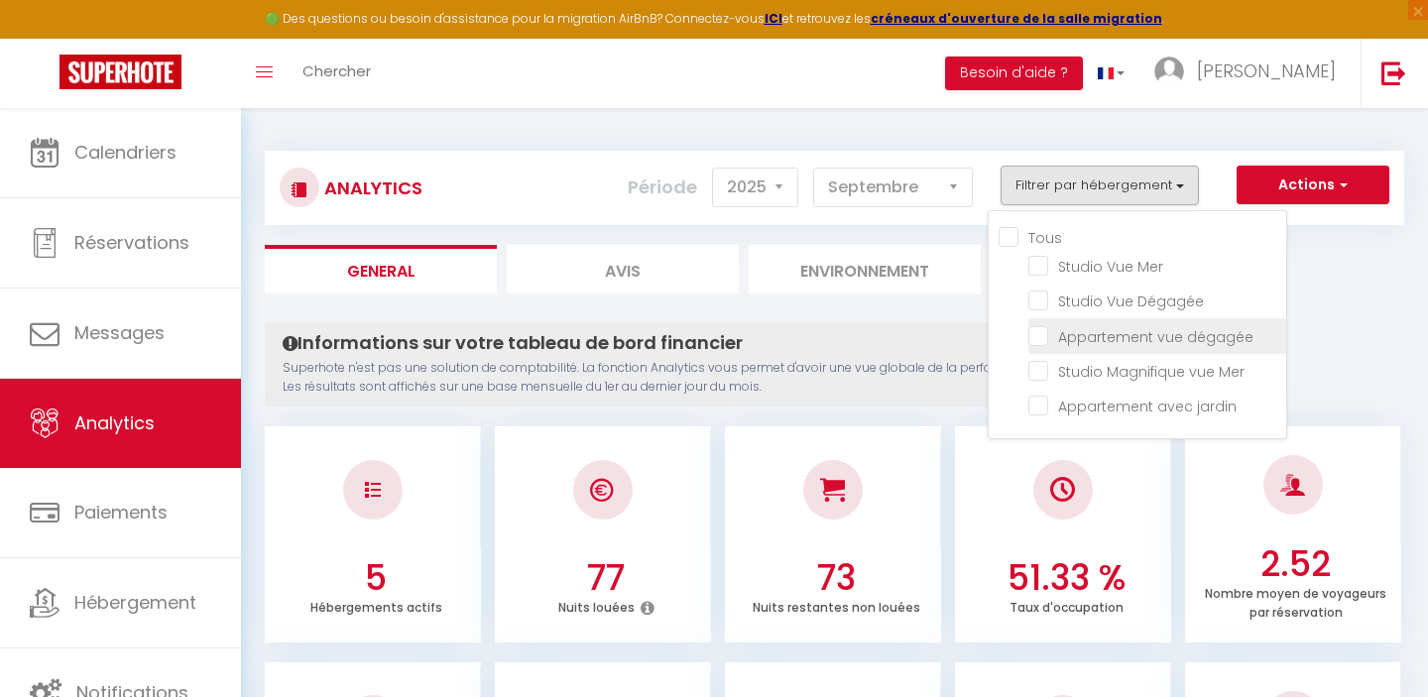
click at [1044, 334] on dégagée "checkbox" at bounding box center [1157, 334] width 258 height 20
checkbox dégagée "true"
checkbox Mer "false"
checkbox jardin "false"
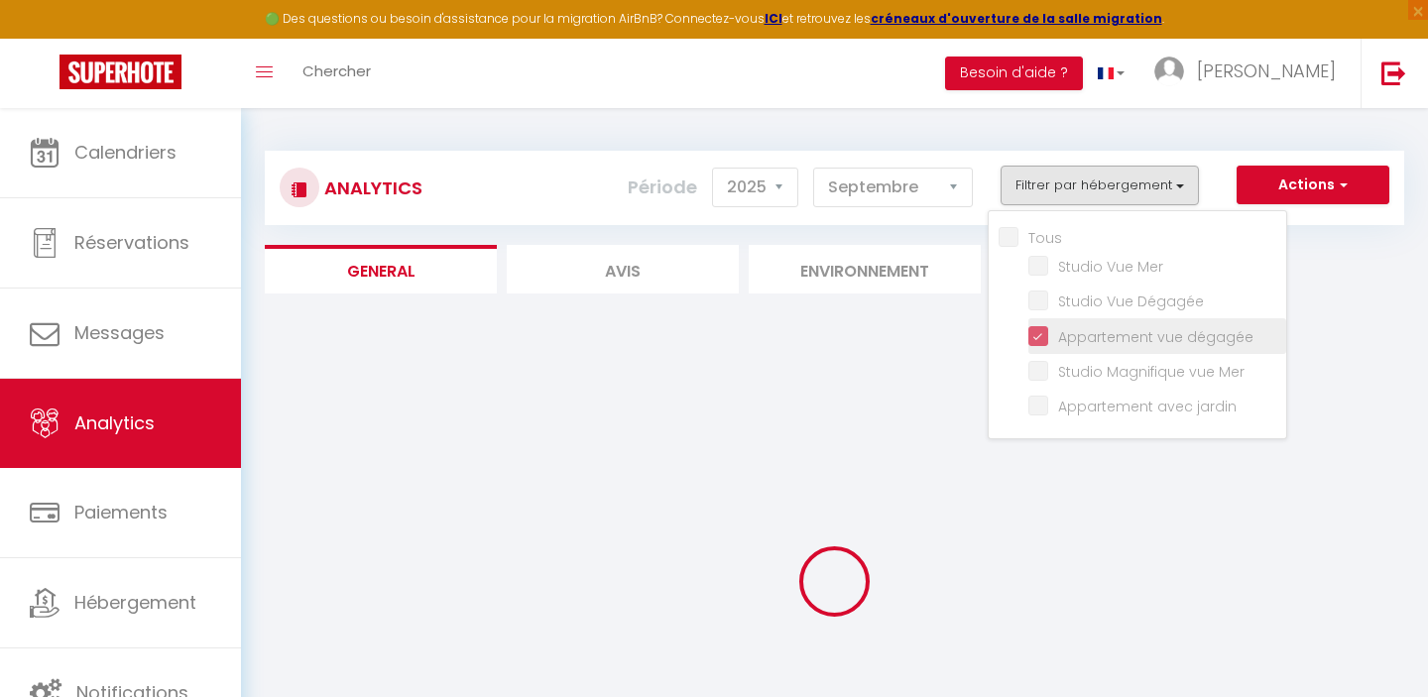
checkbox Mer "false"
checkbox jardin "false"
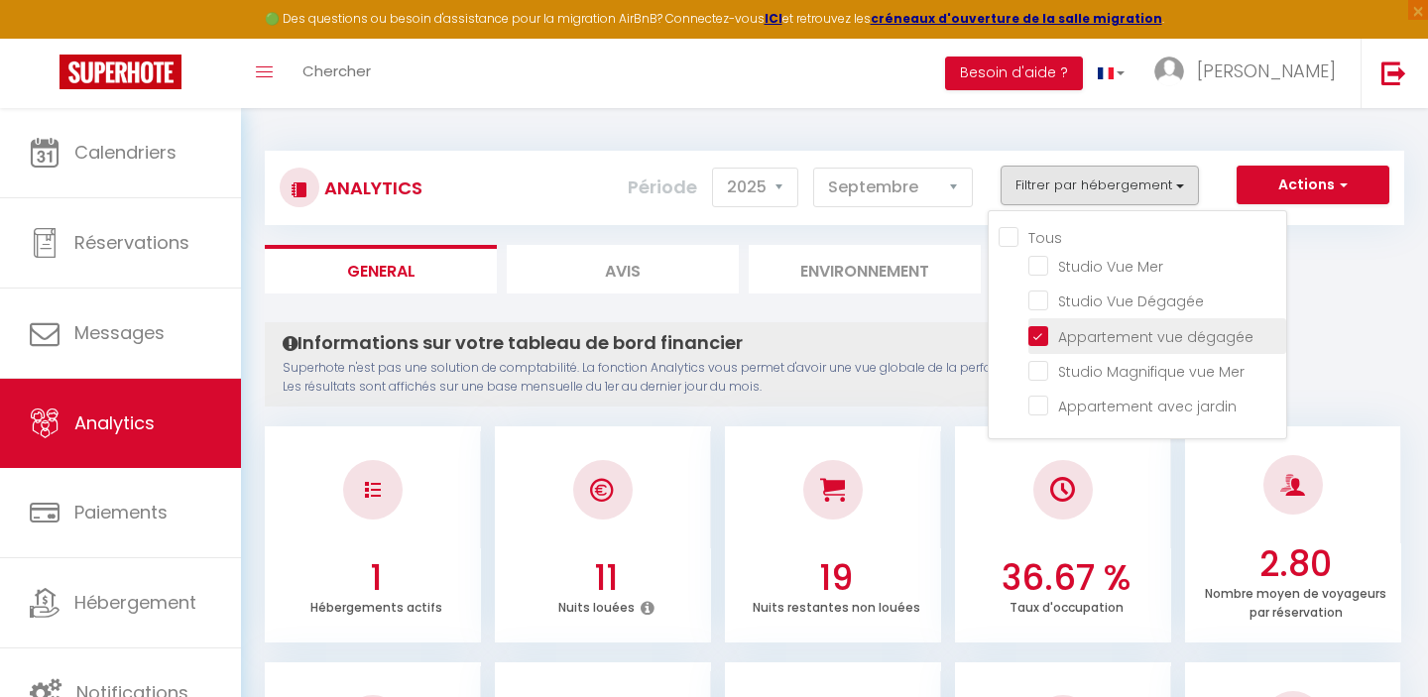
click at [1039, 341] on dégagée "checkbox" at bounding box center [1157, 334] width 258 height 20
checkbox dégagée "false"
checkbox Mer "false"
checkbox jardin "false"
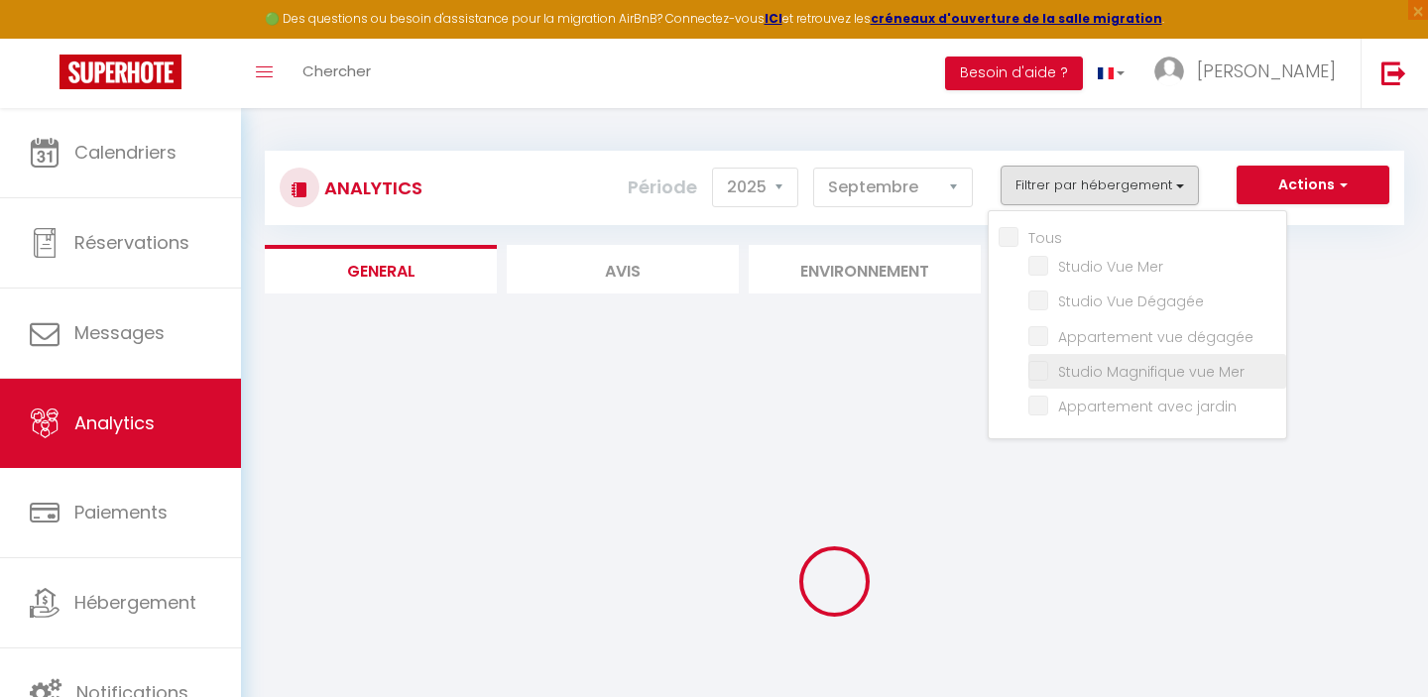
checkbox Mer "false"
checkbox jardin "false"
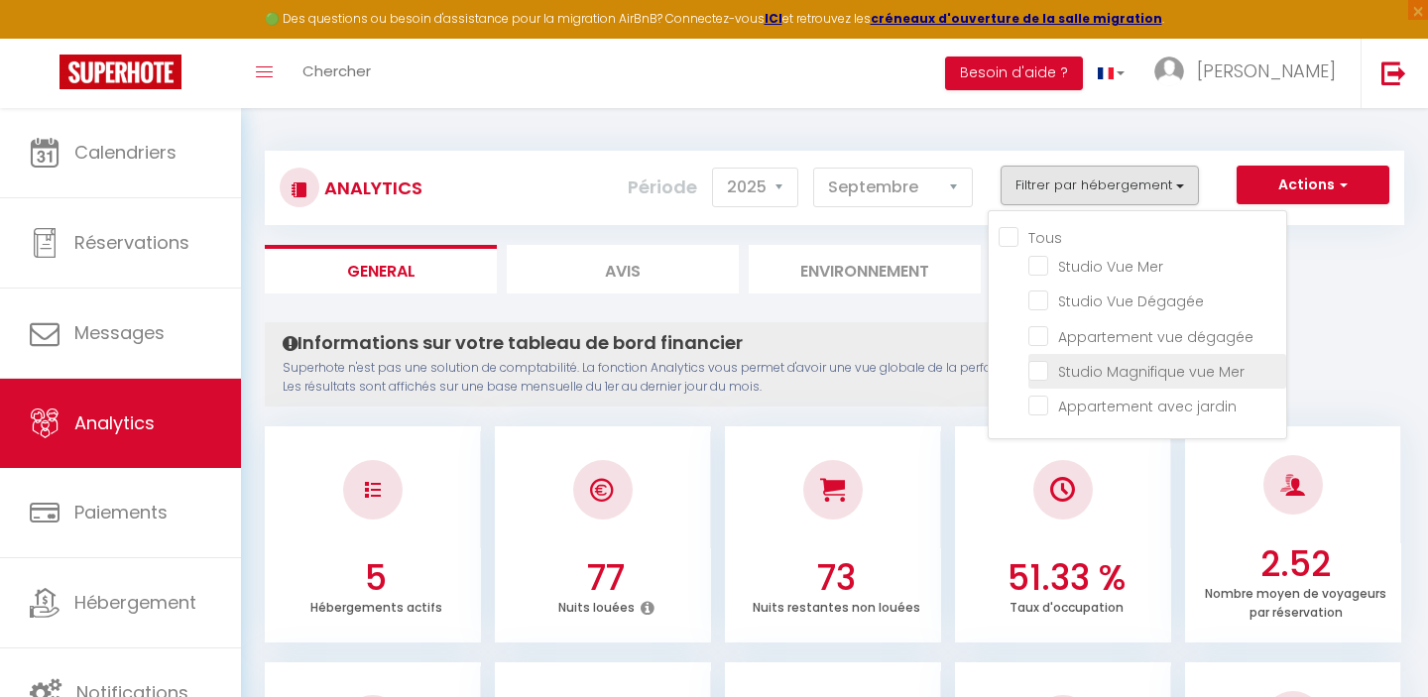
click at [1039, 368] on Mer "checkbox" at bounding box center [1157, 370] width 258 height 20
checkbox Mer "true"
checkbox jardin "false"
click at [1038, 370] on Mer "checkbox" at bounding box center [1157, 370] width 258 height 20
checkbox Mer "false"
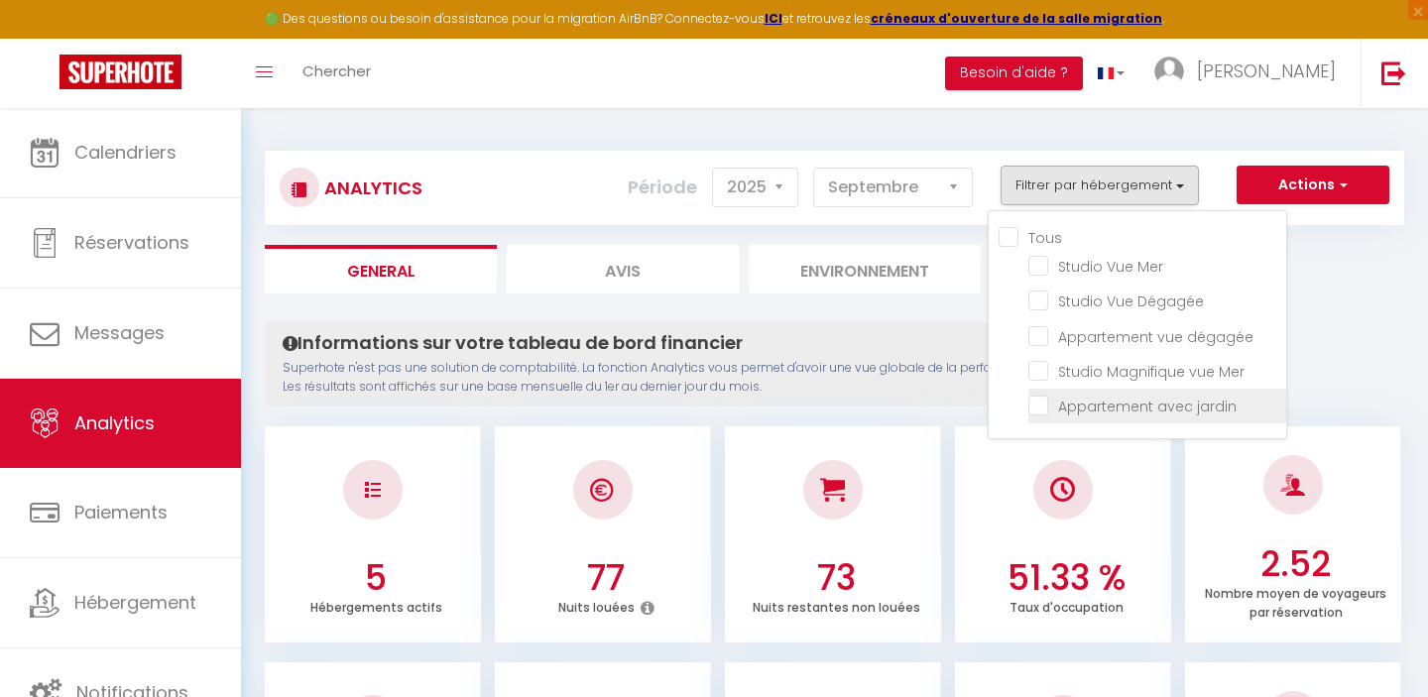
click at [1038, 402] on jardin "checkbox" at bounding box center [1157, 405] width 258 height 20
checkbox jardin "true"
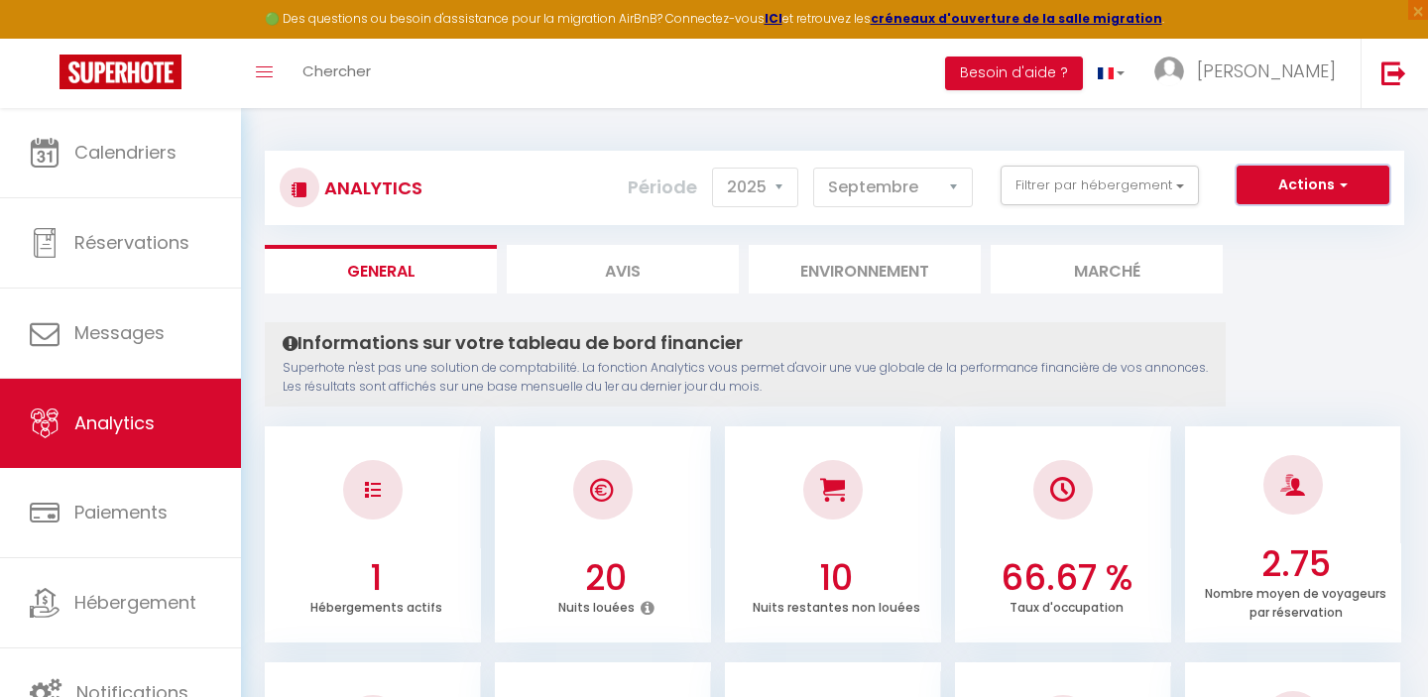
click at [1270, 188] on button "Actions" at bounding box center [1312, 186] width 153 height 40
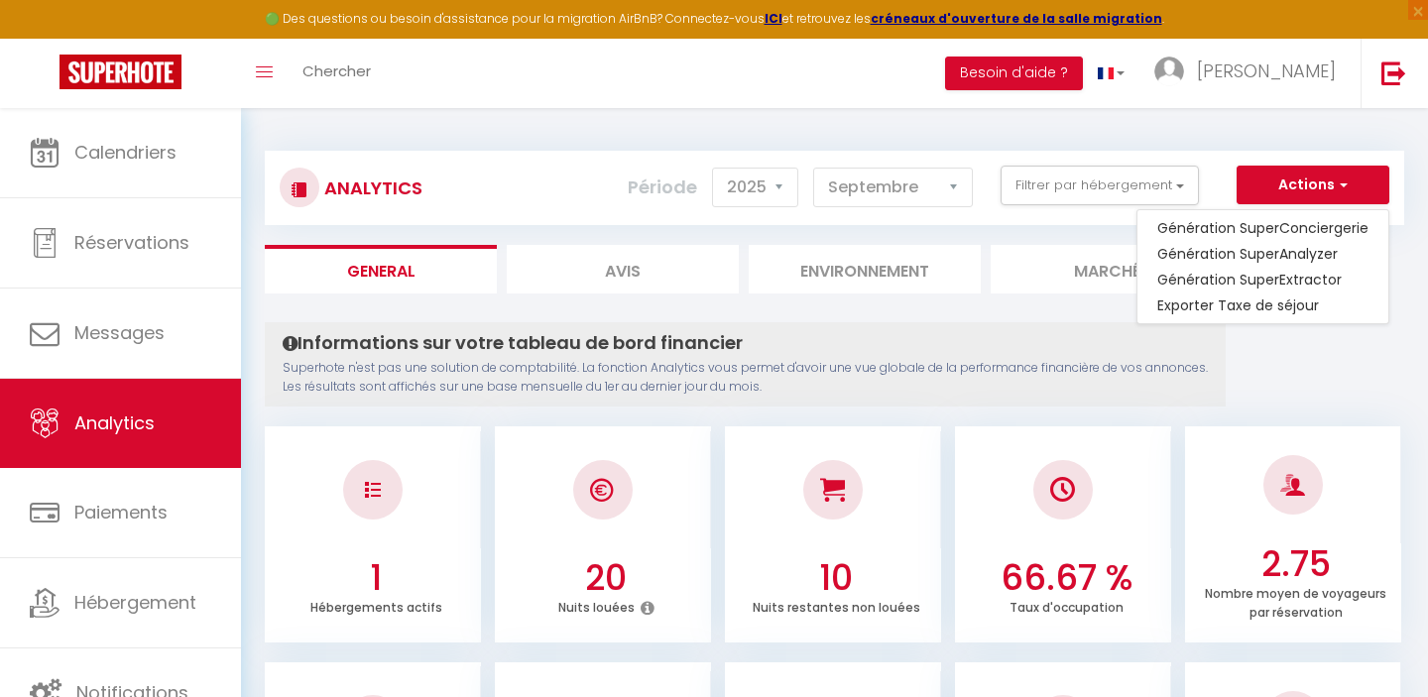
click at [991, 329] on div "Informations sur votre tableau de bord financier Superhote n'est pas une soluti…" at bounding box center [745, 364] width 961 height 84
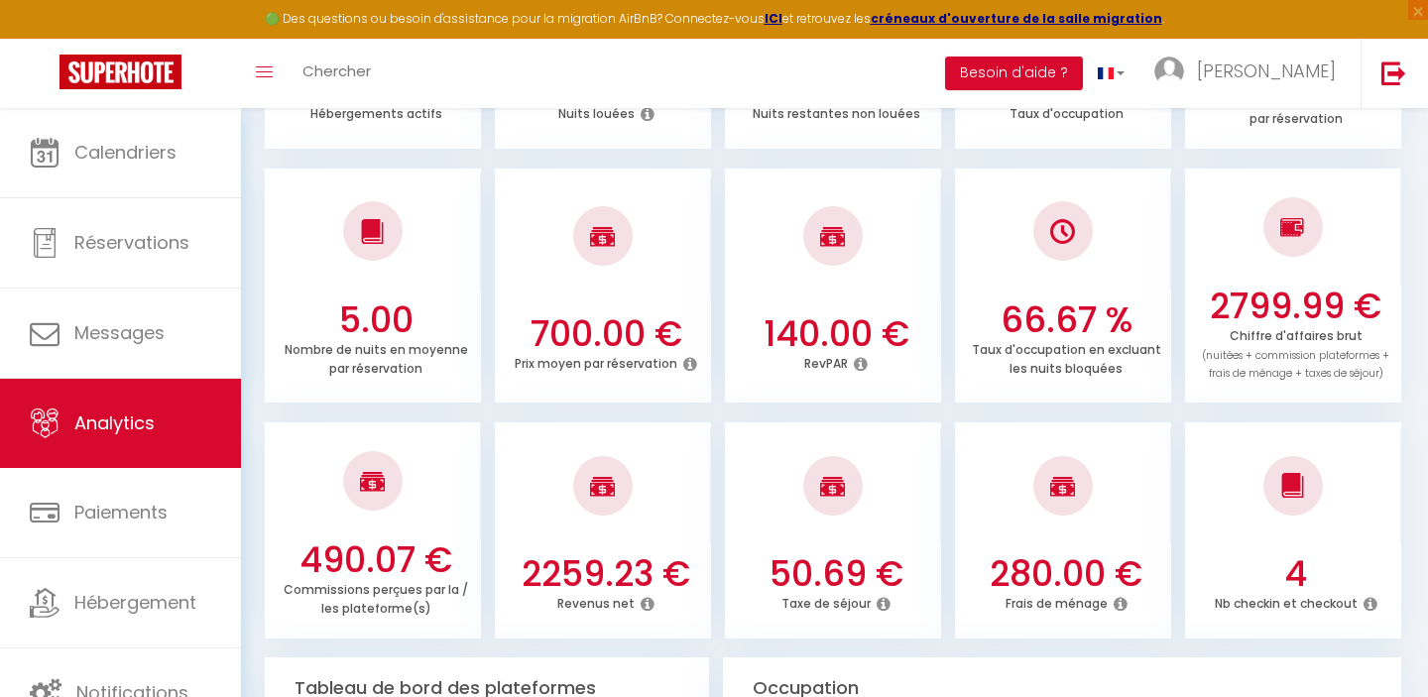
scroll to position [501, 0]
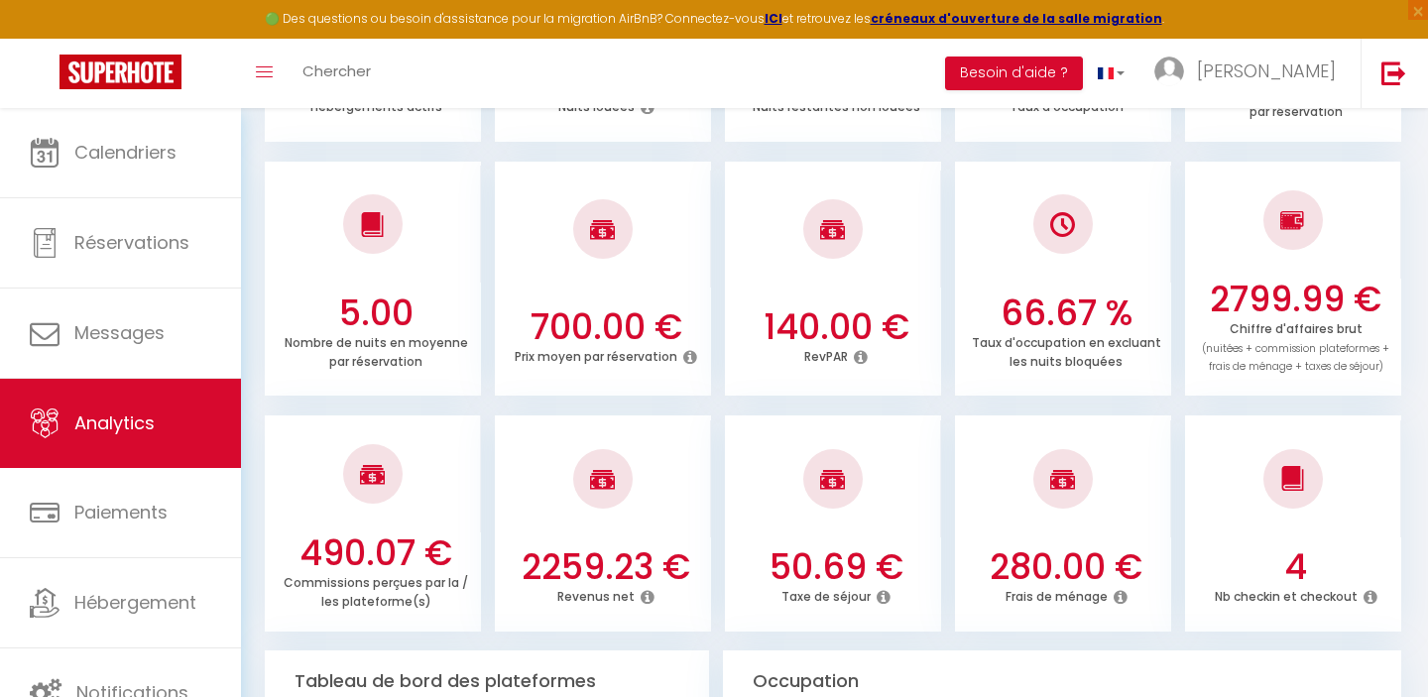
click at [1363, 262] on div at bounding box center [1293, 220] width 216 height 117
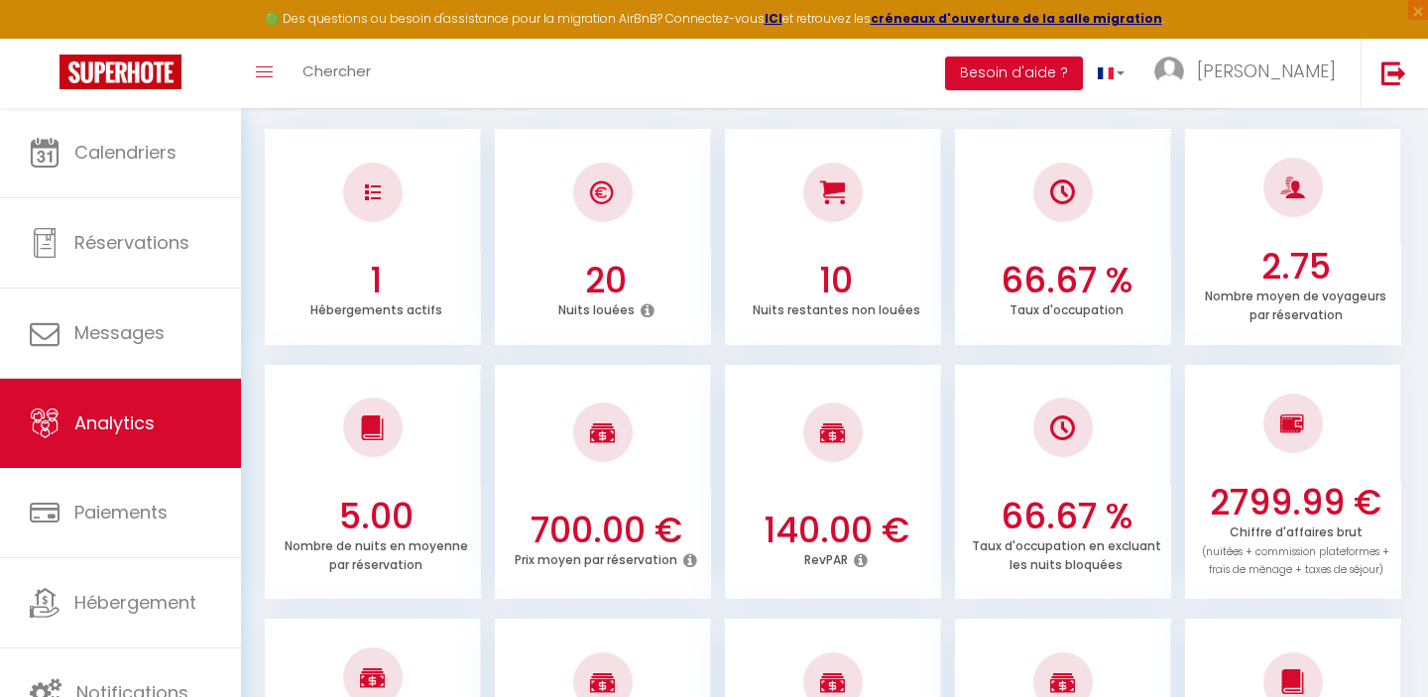
scroll to position [0, 0]
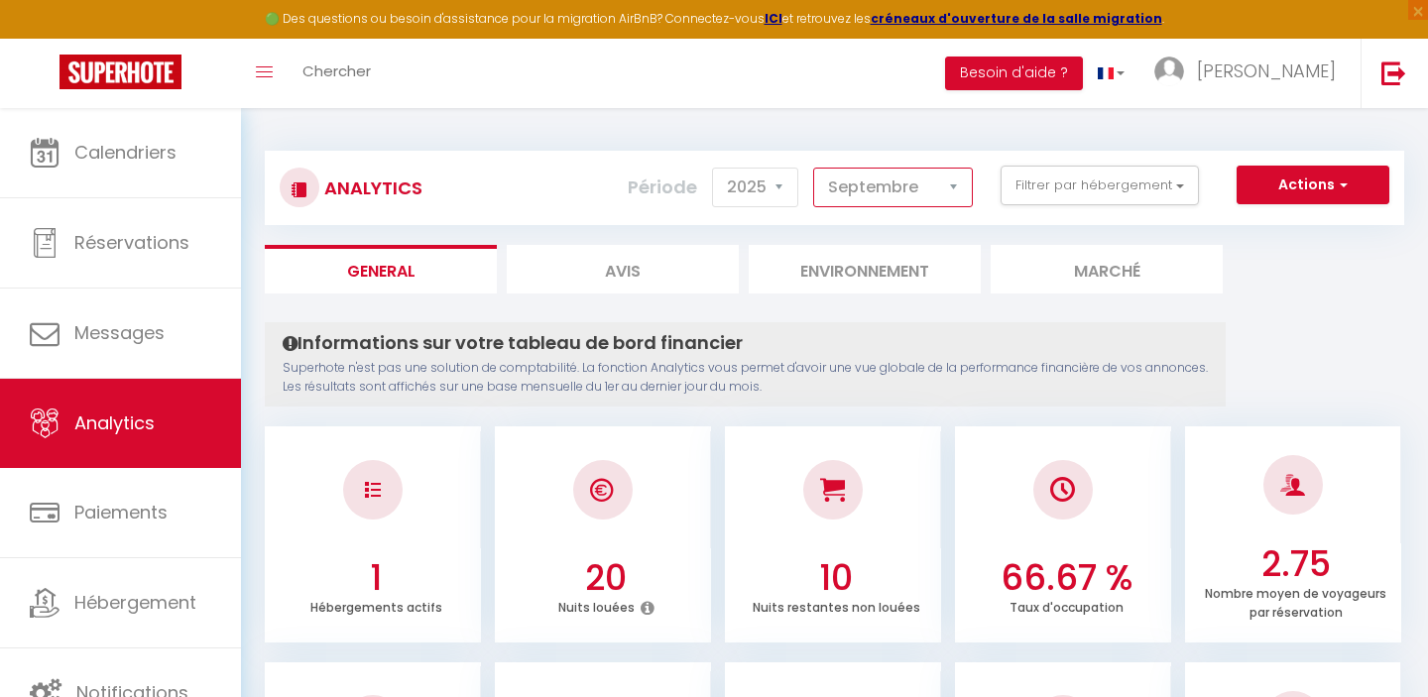
click at [881, 206] on select "[PERSON_NAME] Mars [PERSON_NAME] Juin Juillet Août Septembre Octobre Novembre D…" at bounding box center [893, 188] width 160 height 40
select select "10"
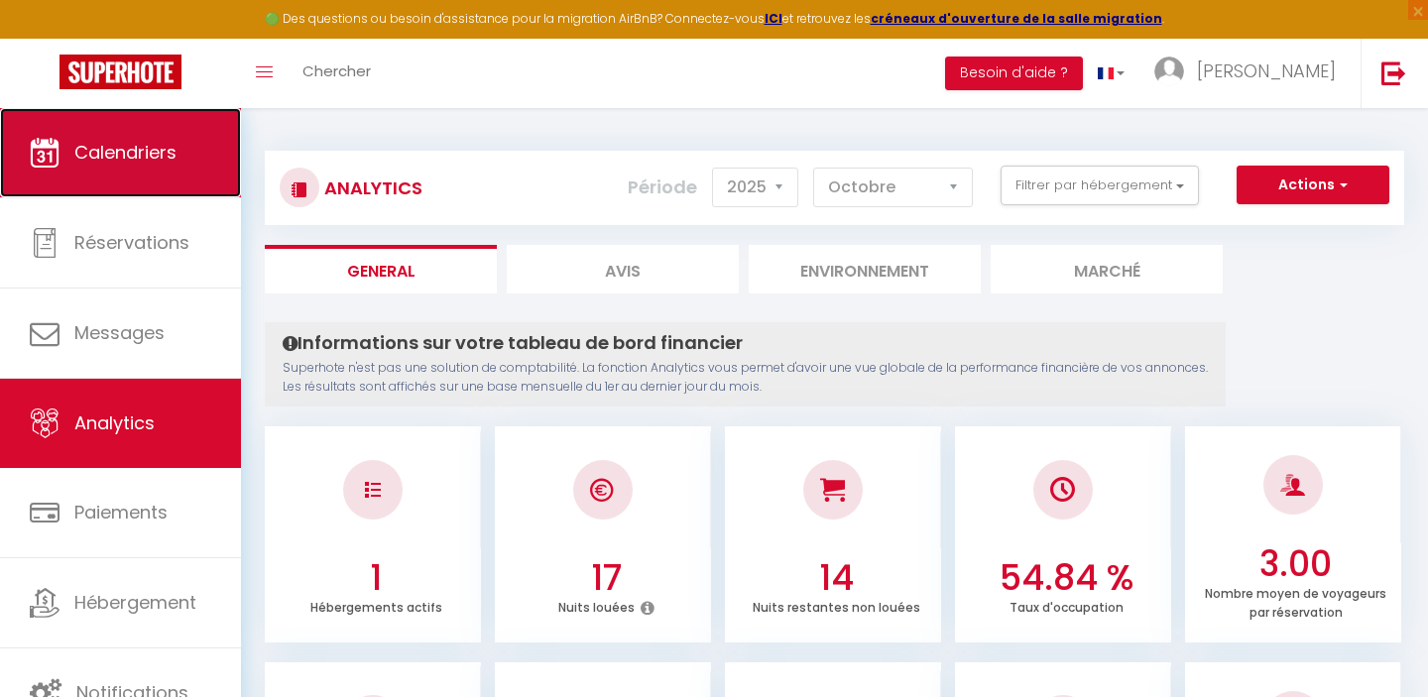
click at [112, 140] on span "Calendriers" at bounding box center [125, 152] width 102 height 25
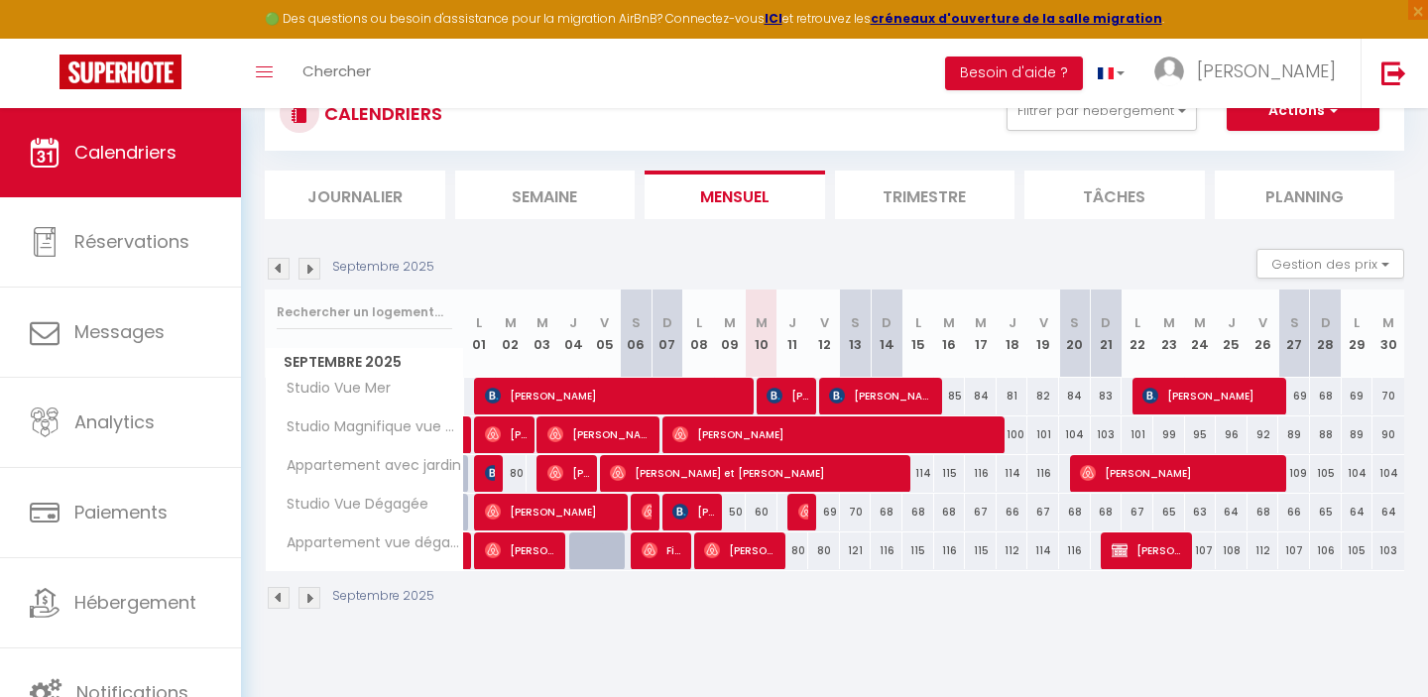
scroll to position [108, 0]
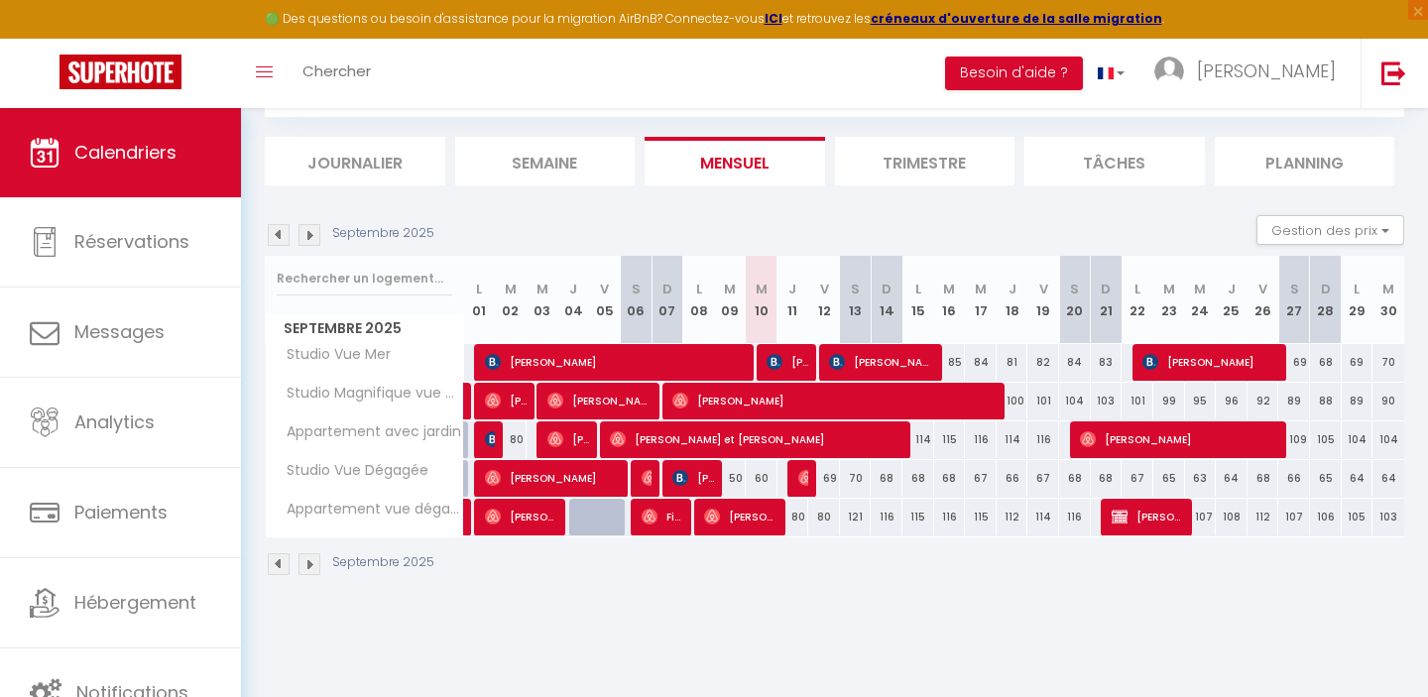
click at [909, 171] on li "Trimestre" at bounding box center [925, 161] width 180 height 49
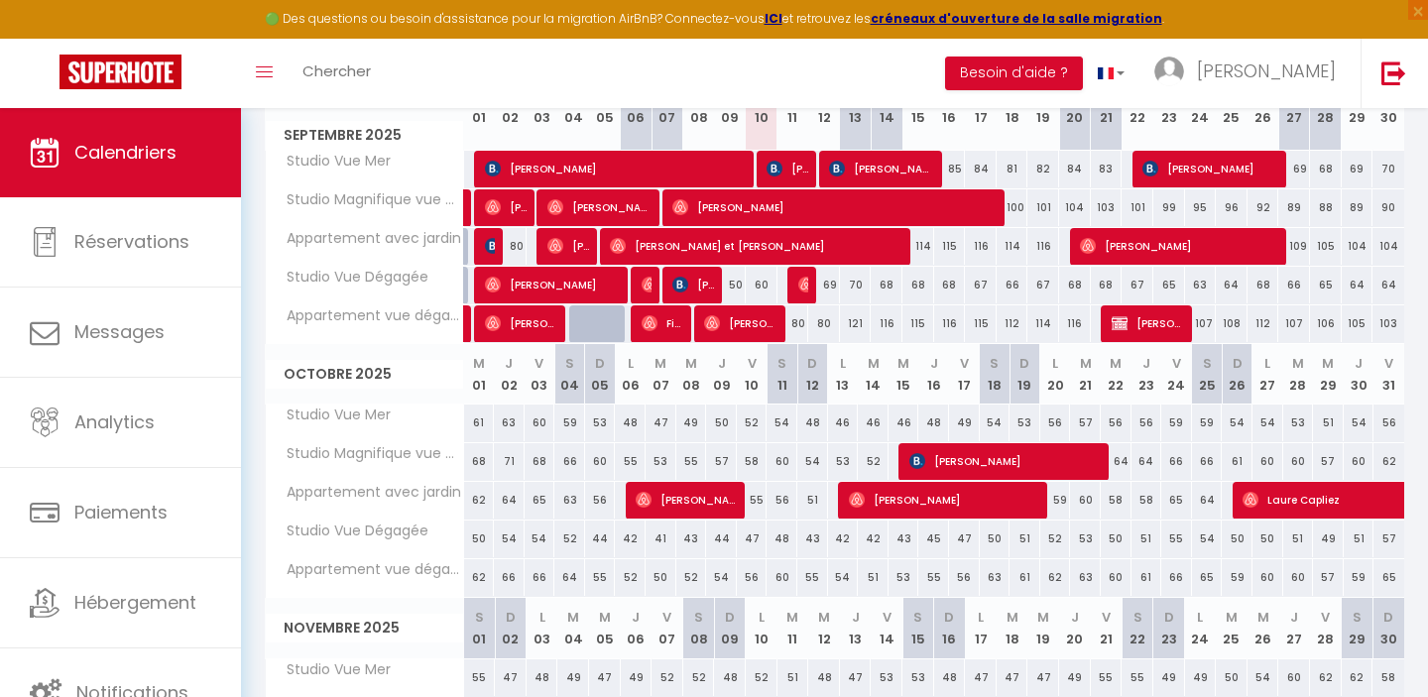
scroll to position [295, 0]
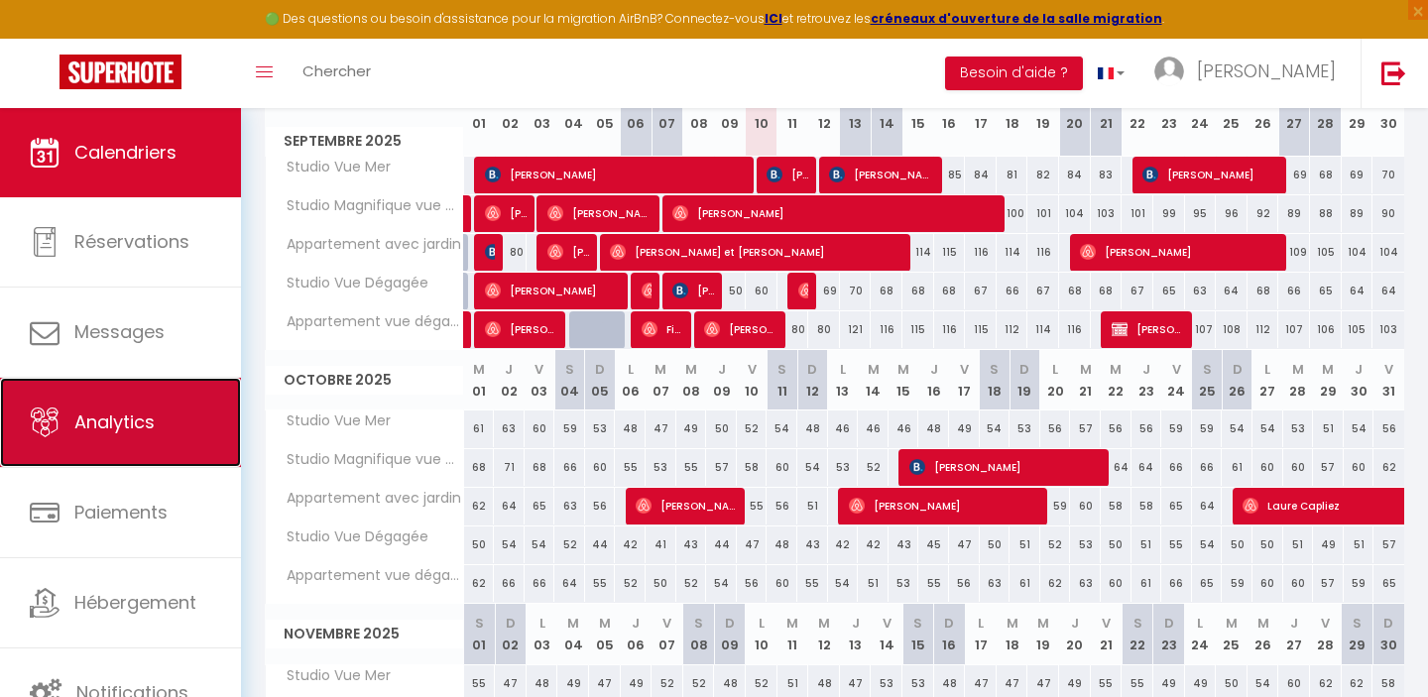
click at [127, 445] on link "Analytics" at bounding box center [120, 422] width 241 height 89
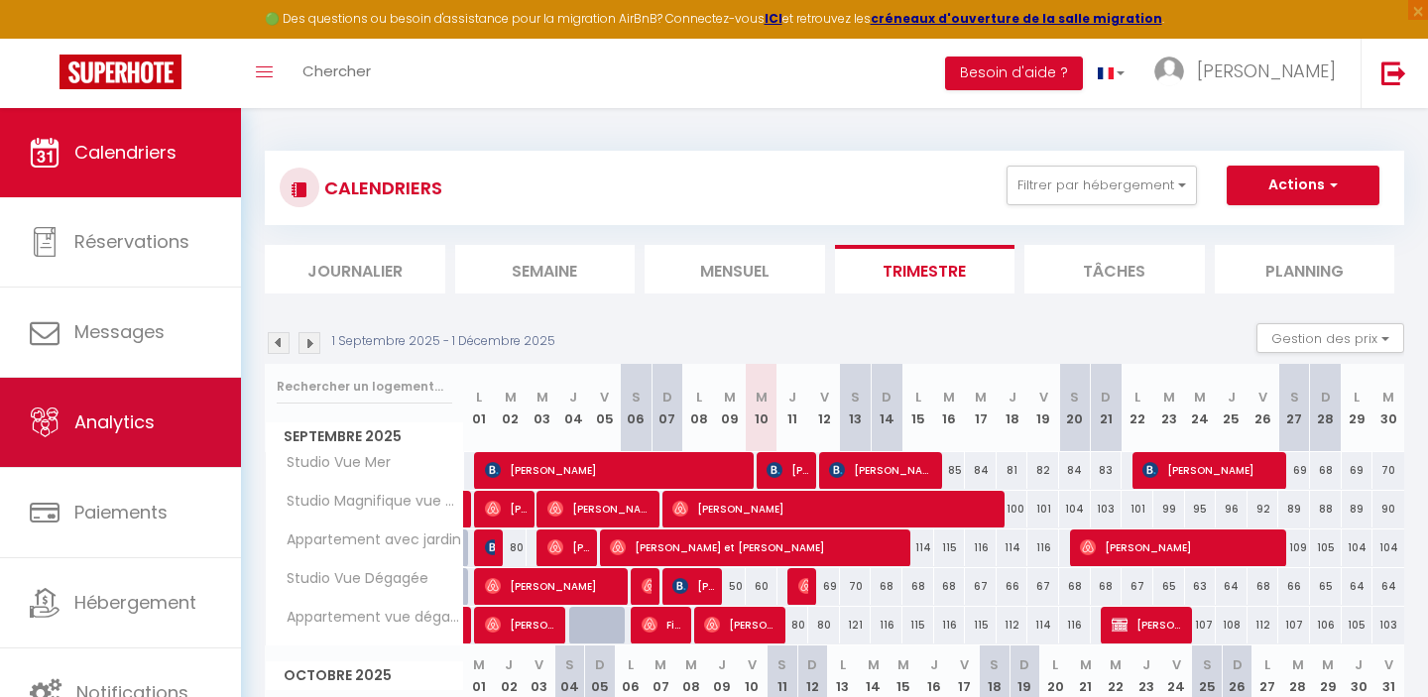
select select "2025"
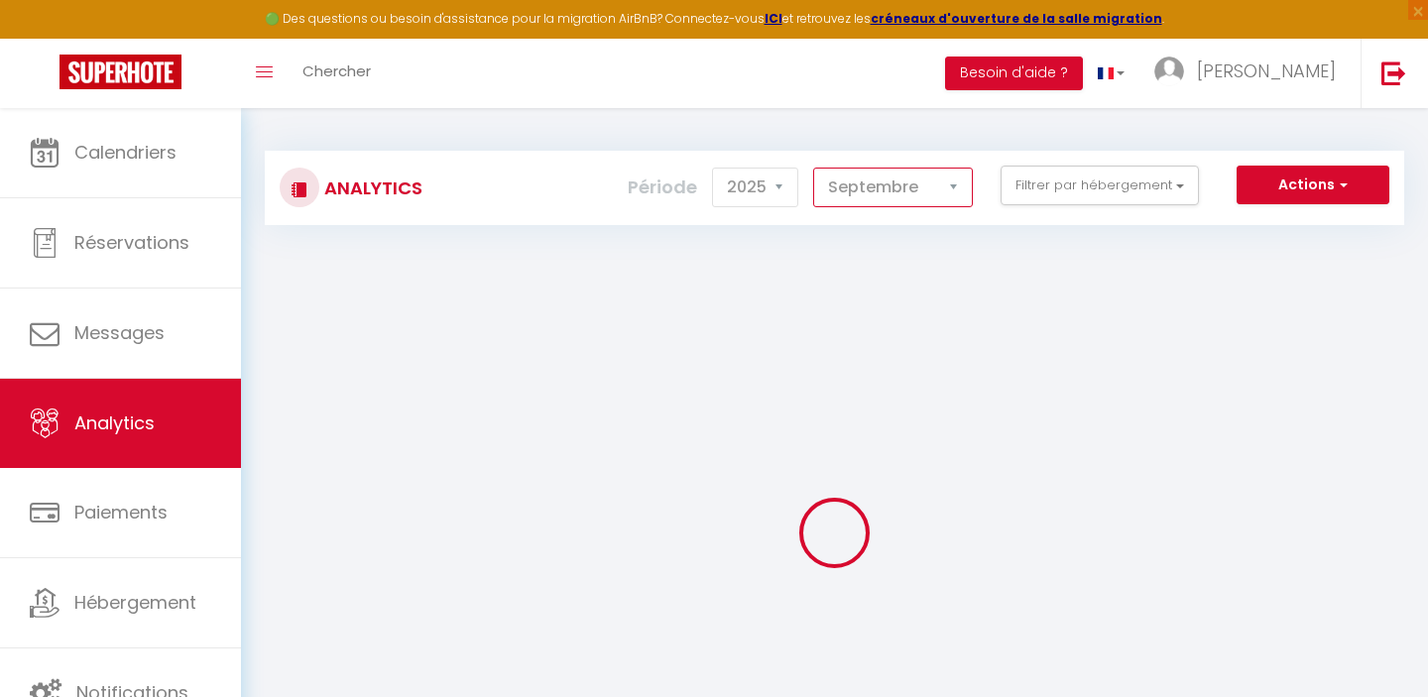
click at [933, 185] on select "[PERSON_NAME] Mars [PERSON_NAME] Juin Juillet Août Septembre Octobre Novembre D…" at bounding box center [893, 188] width 160 height 40
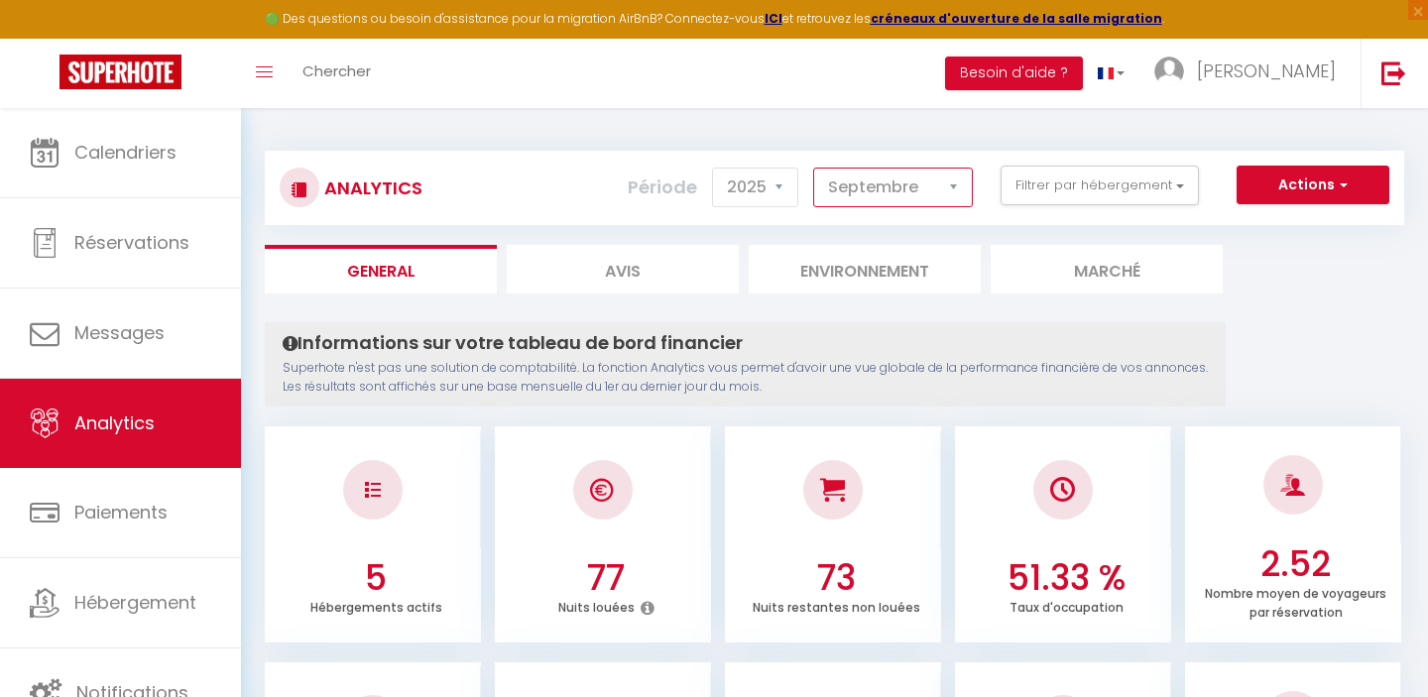
select select "10"
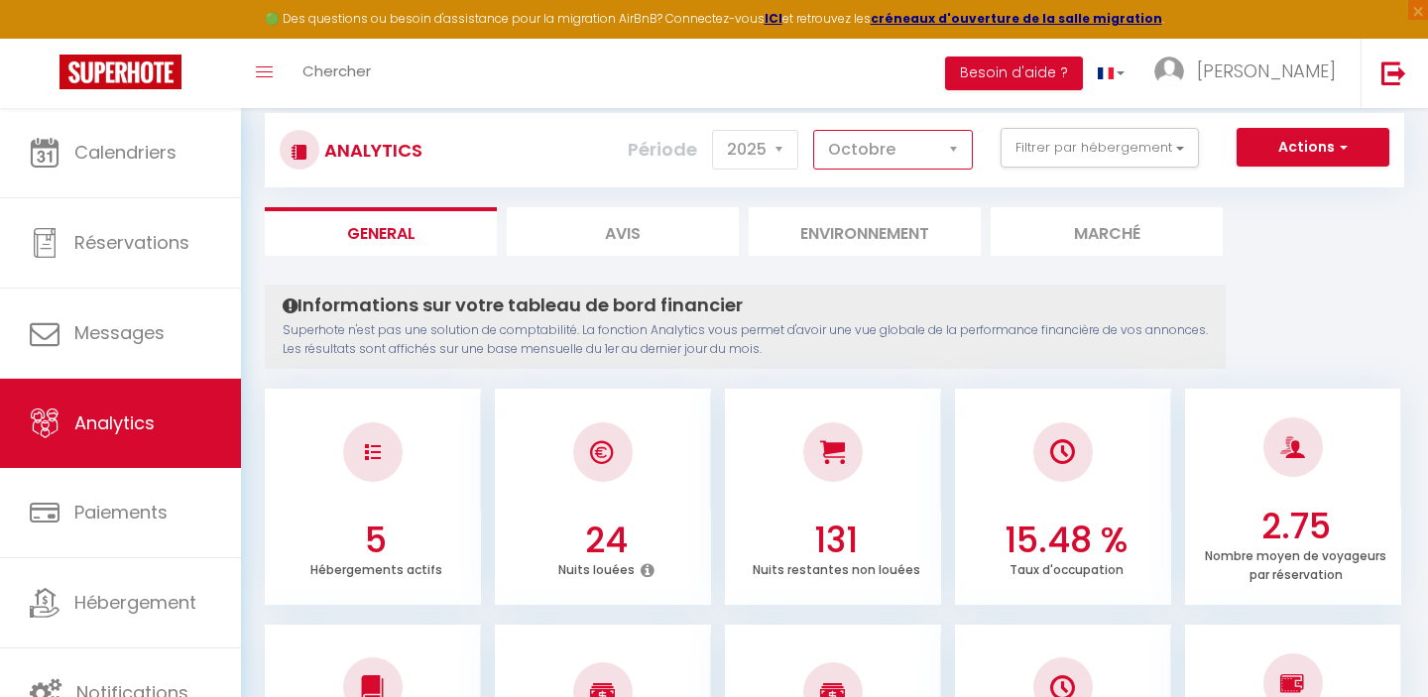
scroll to position [30, 0]
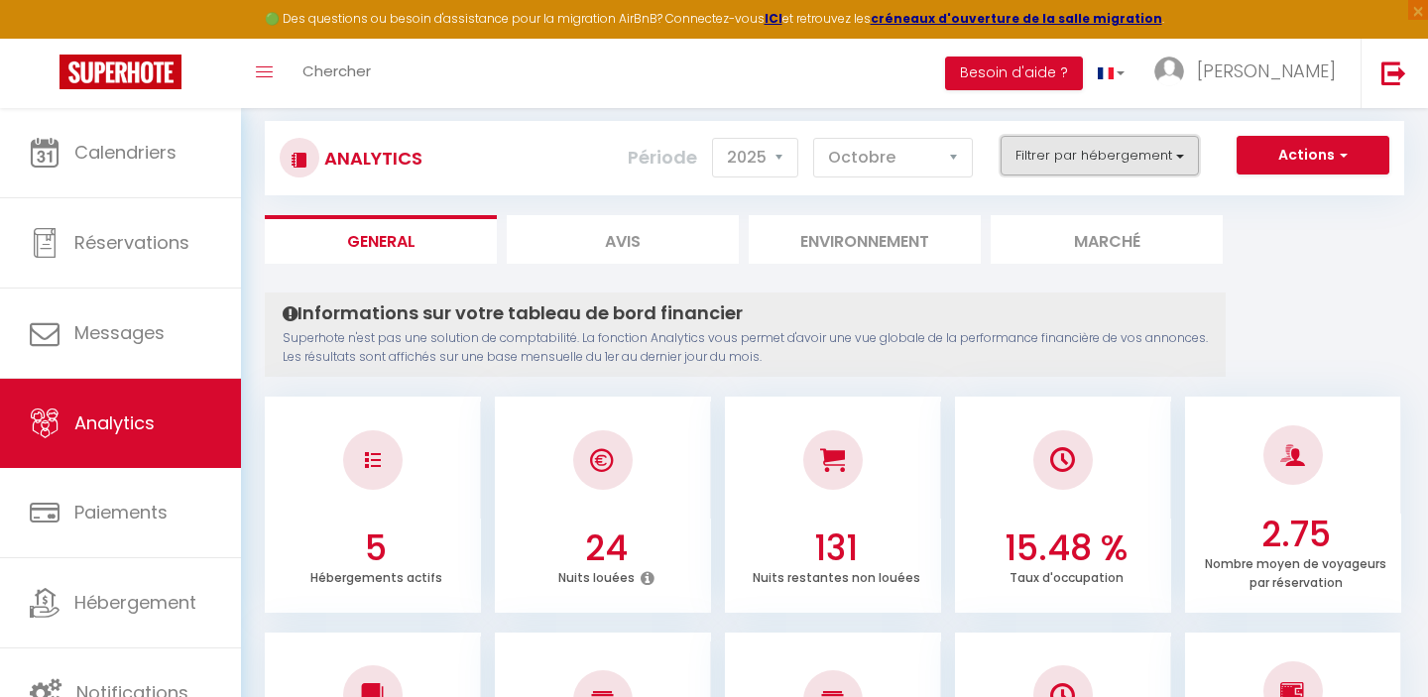
click at [1170, 161] on button "Filtrer par hébergement" at bounding box center [1099, 156] width 198 height 40
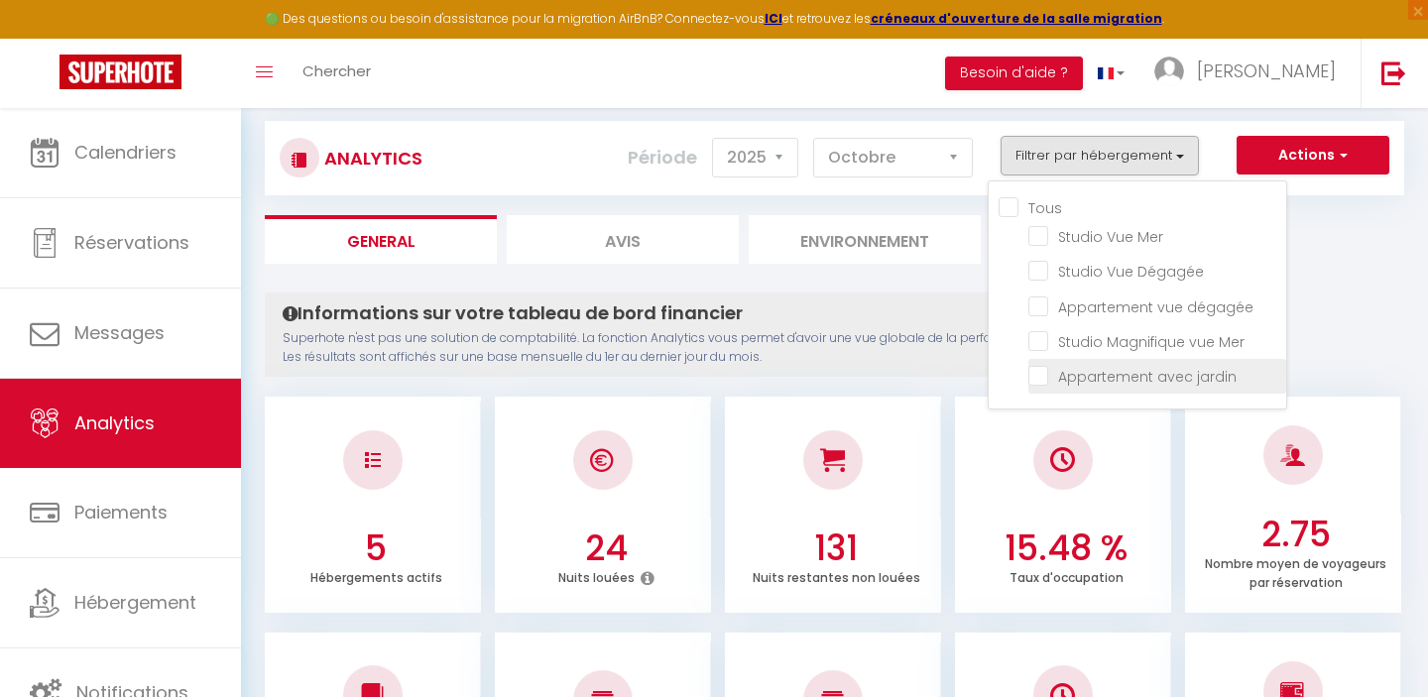
click at [1034, 372] on jardin "checkbox" at bounding box center [1157, 375] width 258 height 20
checkbox jardin "true"
checkbox Mer "false"
checkbox Dégagée "false"
checkbox dégagée "false"
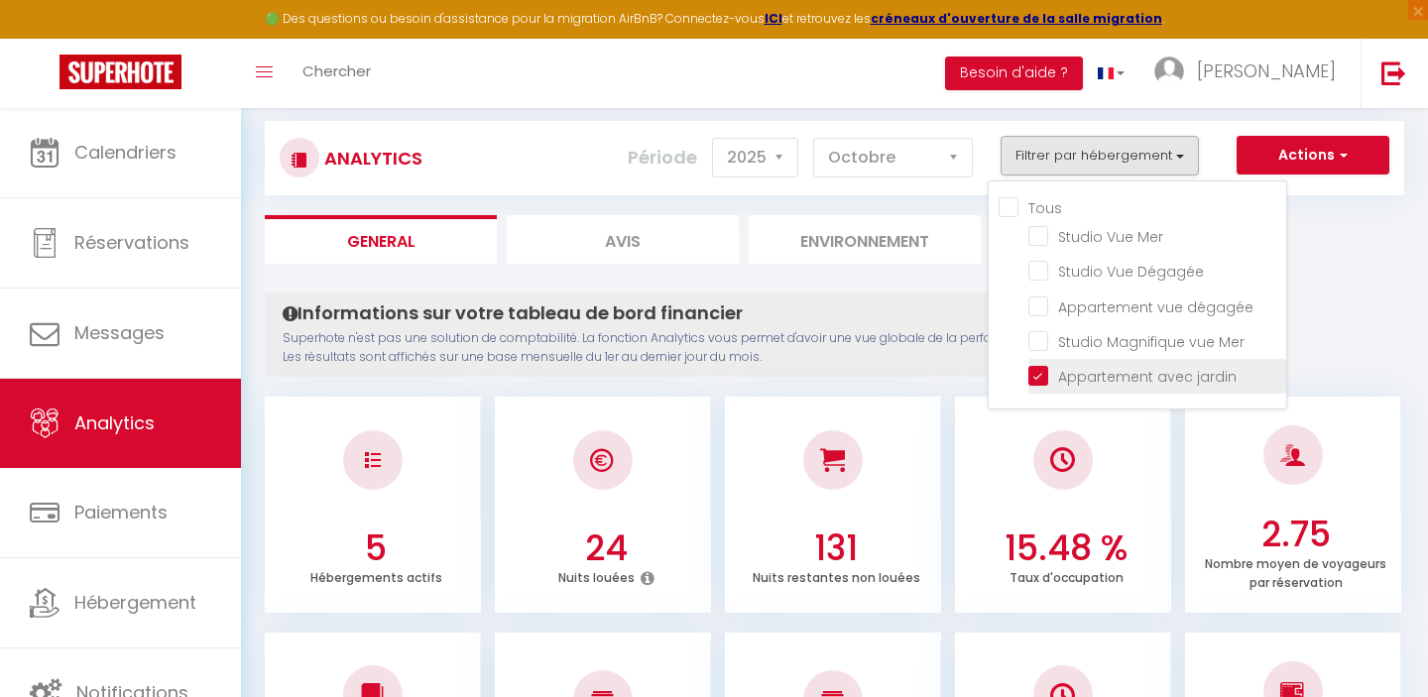
checkbox Mer "false"
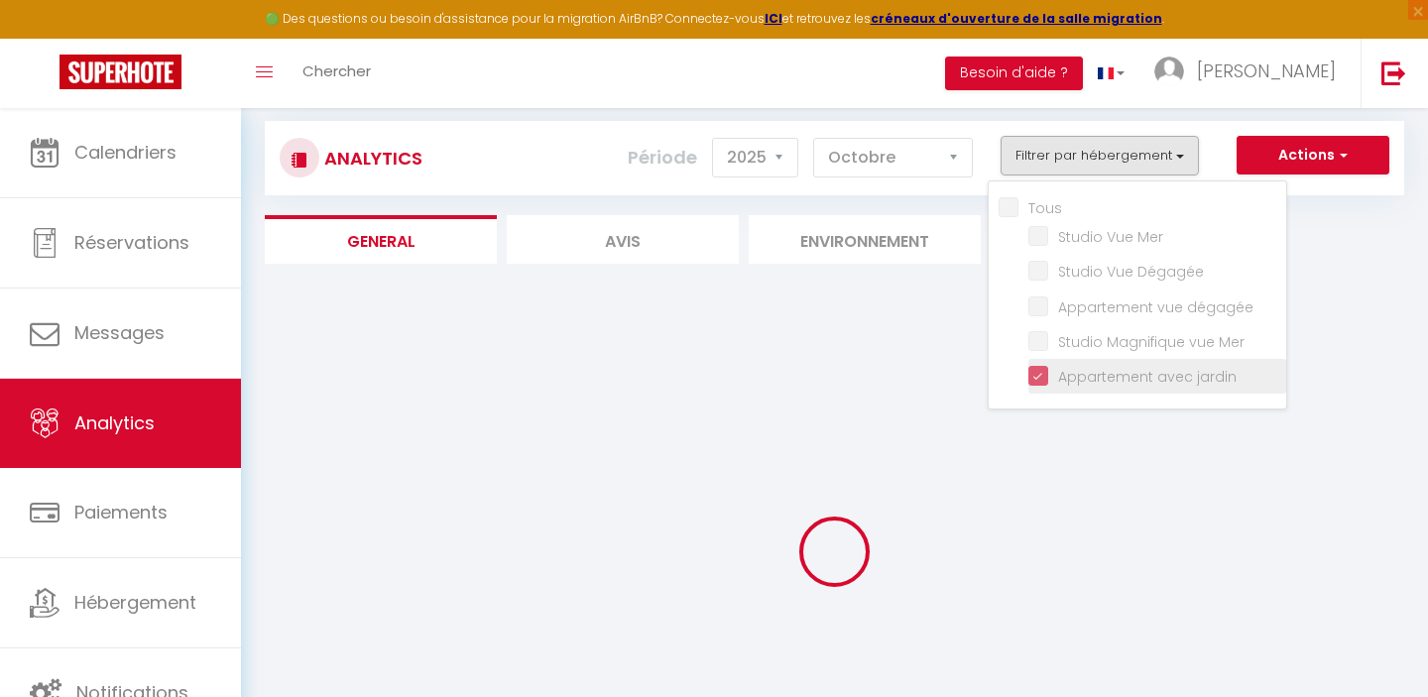
checkbox Mer "false"
checkbox Dégagée "false"
checkbox dégagée "false"
checkbox Mer "false"
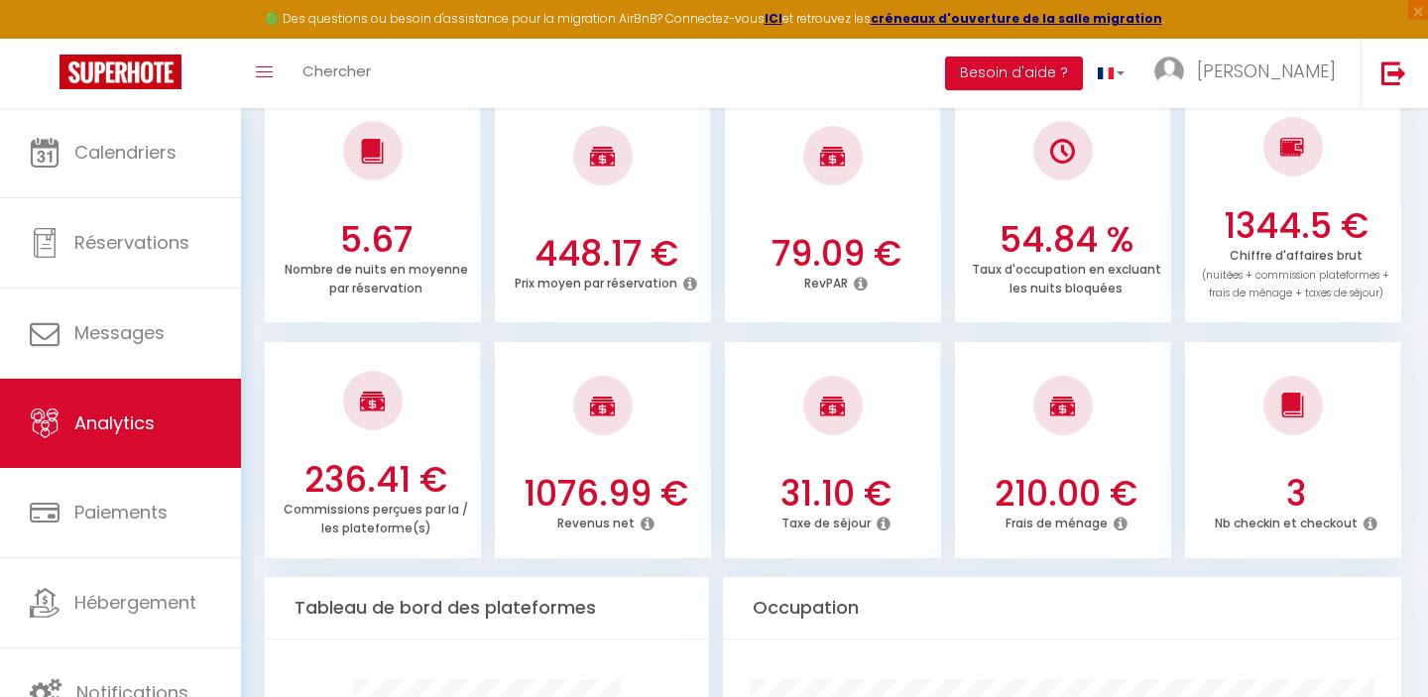
scroll to position [580, 0]
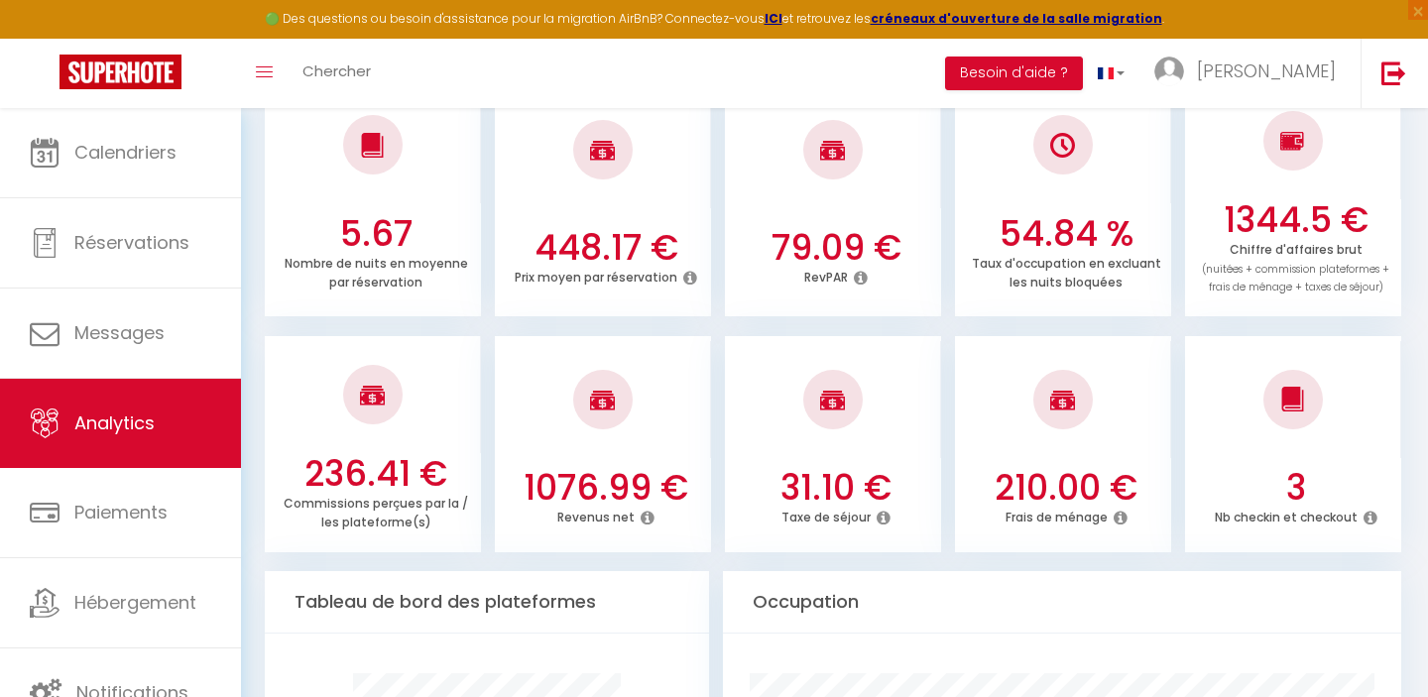
click at [644, 519] on icon at bounding box center [647, 518] width 14 height 16
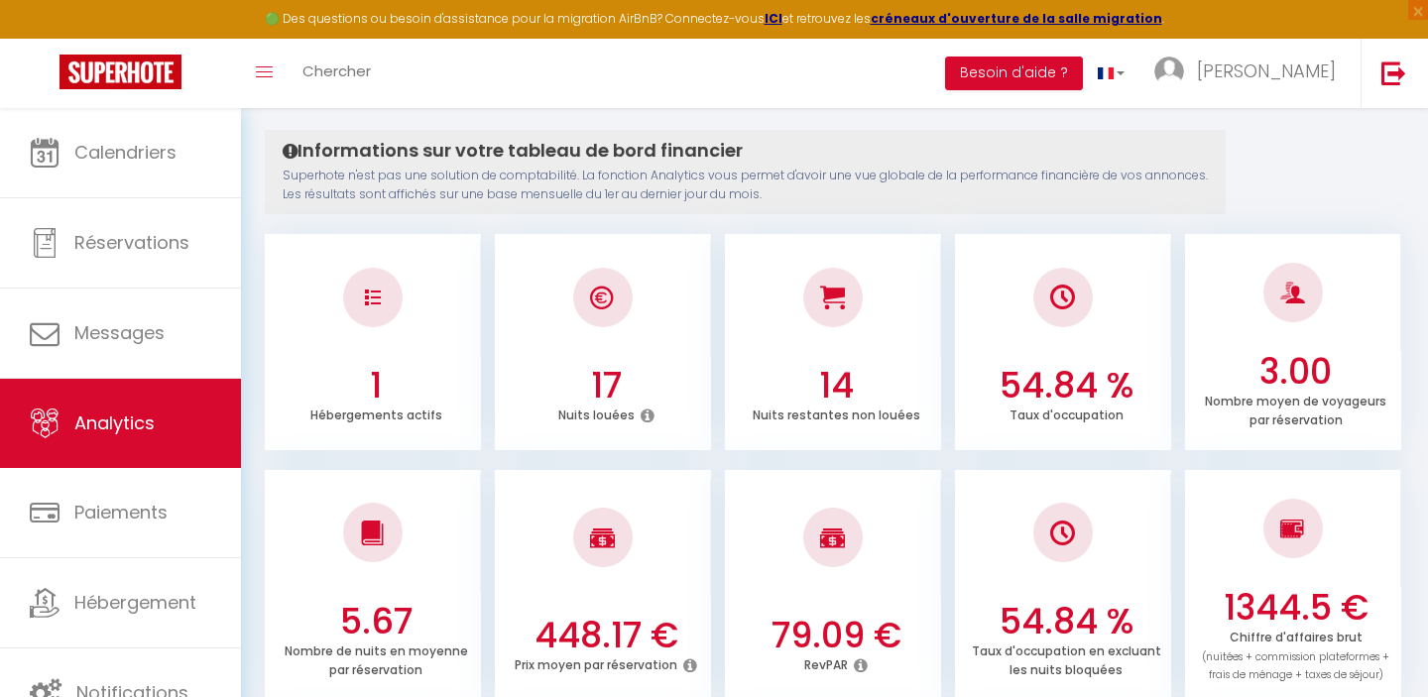
scroll to position [0, 0]
